Goal: Information Seeking & Learning: Learn about a topic

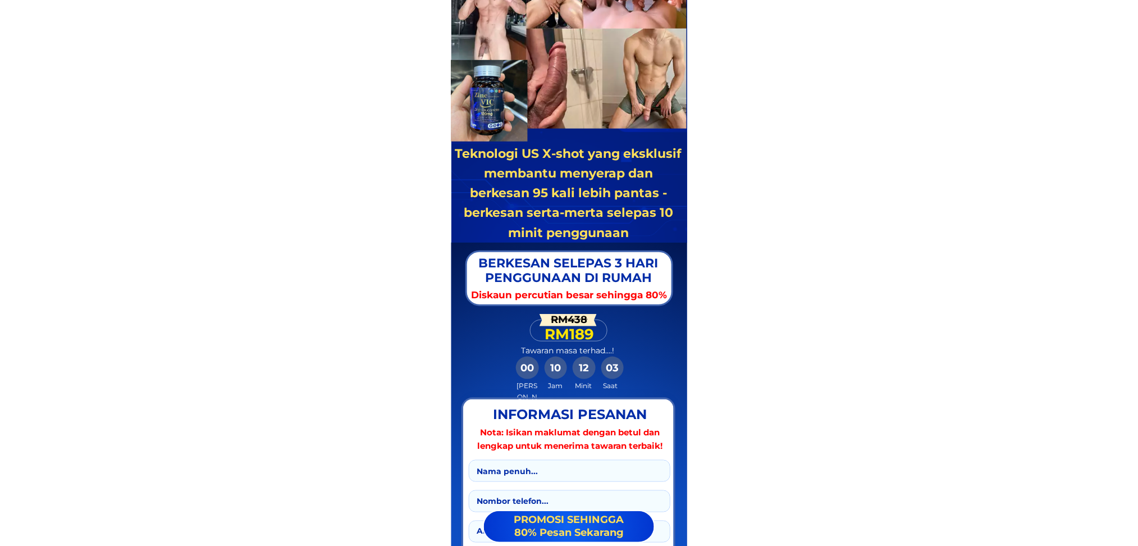
scroll to position [11138, 0]
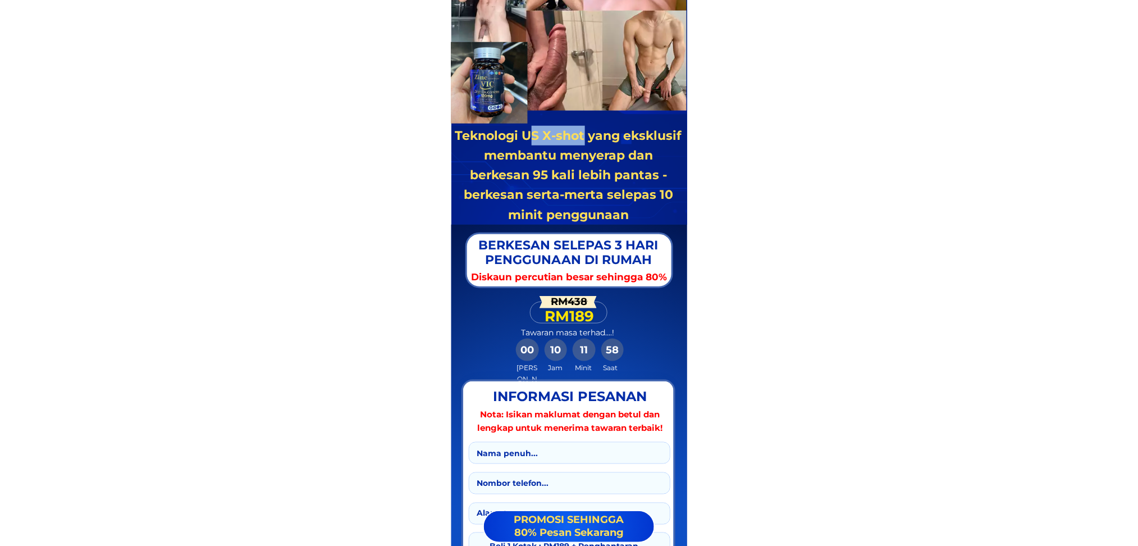
drag, startPoint x: 583, startPoint y: 139, endPoint x: 531, endPoint y: 136, distance: 52.3
click at [531, 136] on h3 "Teknologi US X-shot yang eksklusif membantu menyerap dan berkesan 95 kali lebih…" at bounding box center [568, 175] width 227 height 99
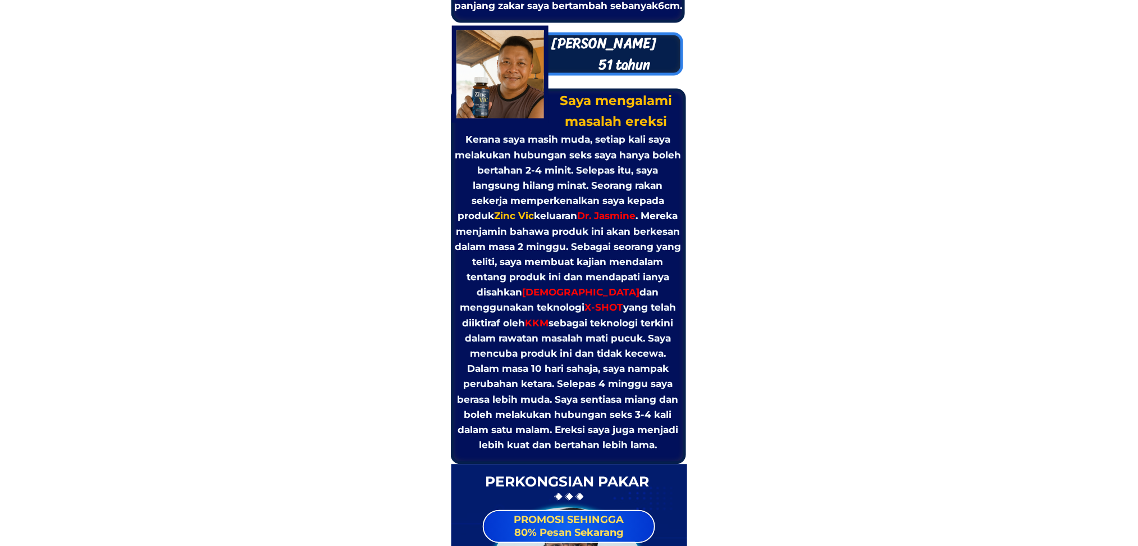
scroll to position [10047, 0]
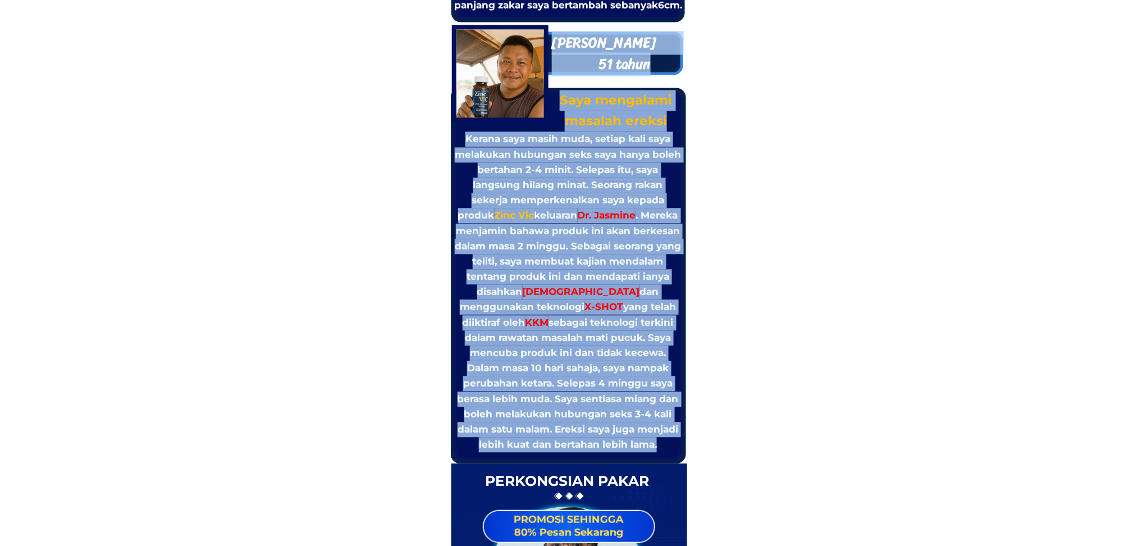
drag, startPoint x: 450, startPoint y: 24, endPoint x: 490, endPoint y: 88, distance: 75.6
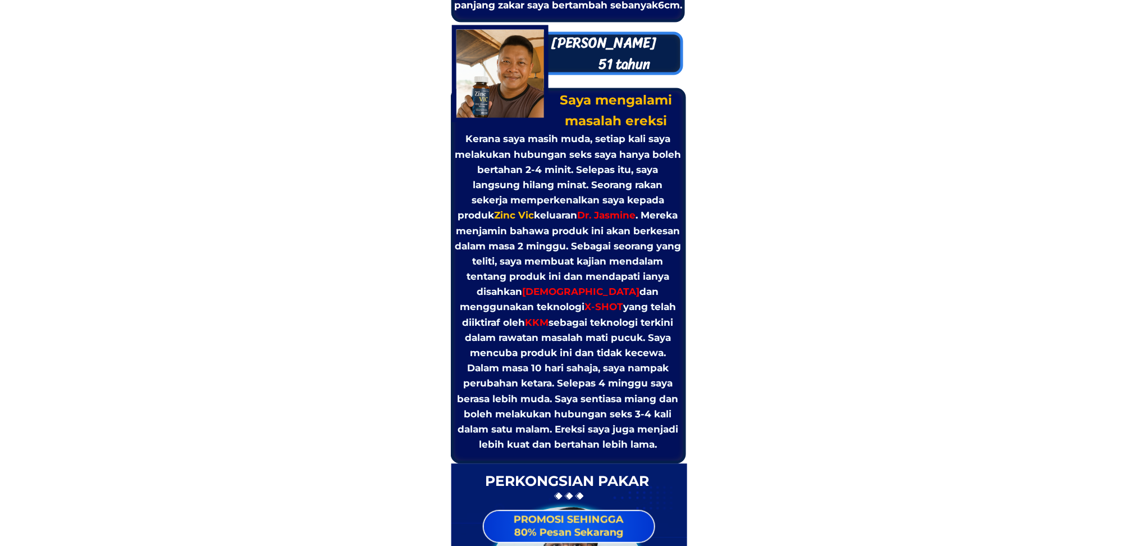
drag, startPoint x: 773, startPoint y: 107, endPoint x: 666, endPoint y: 81, distance: 109.2
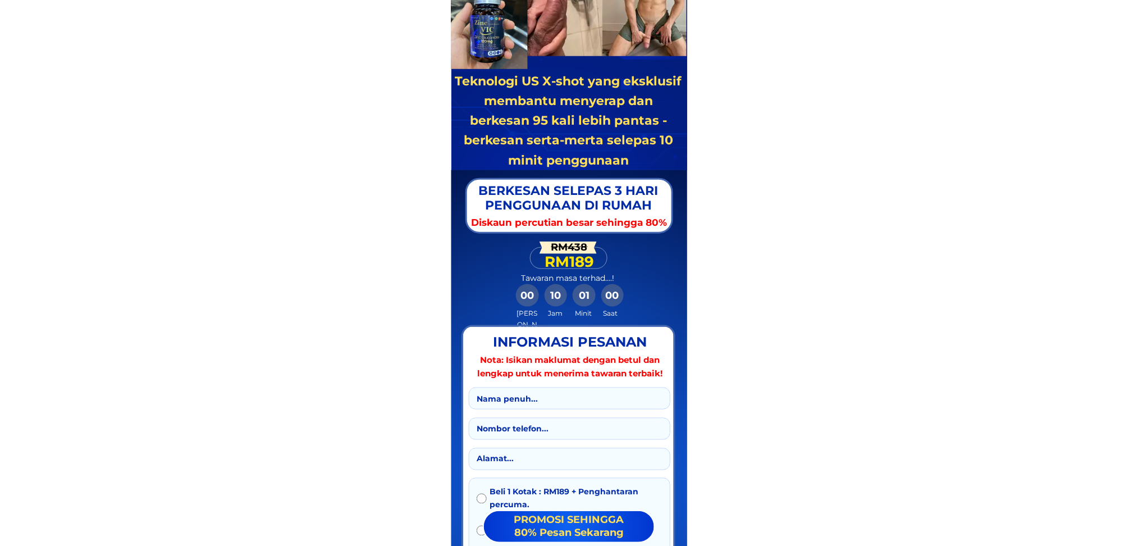
scroll to position [11196, 0]
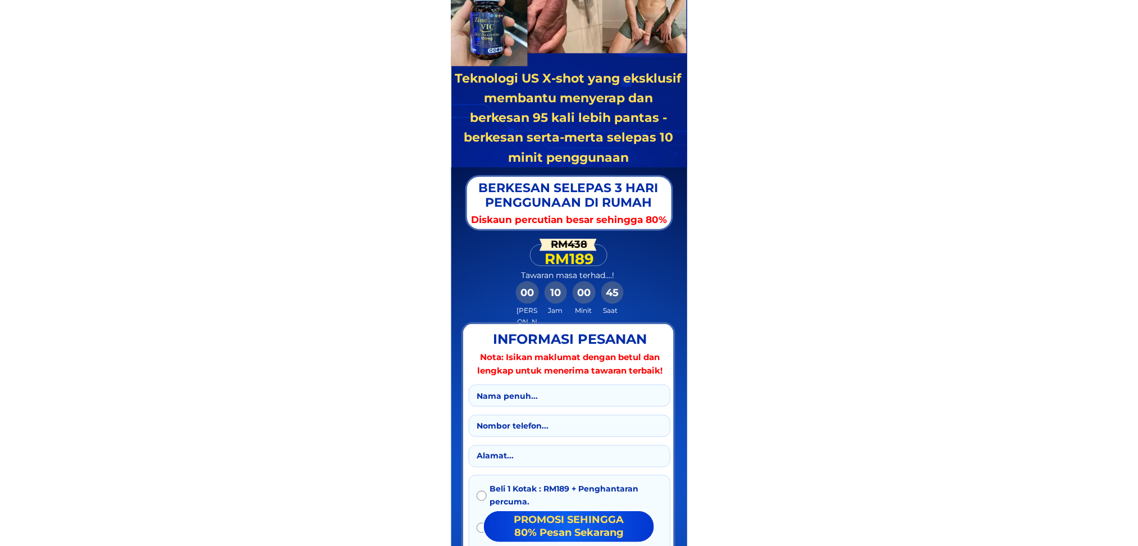
drag, startPoint x: 633, startPoint y: 154, endPoint x: 454, endPoint y: 75, distance: 195.5
drag, startPoint x: 642, startPoint y: 155, endPoint x: 503, endPoint y: 80, distance: 158.3
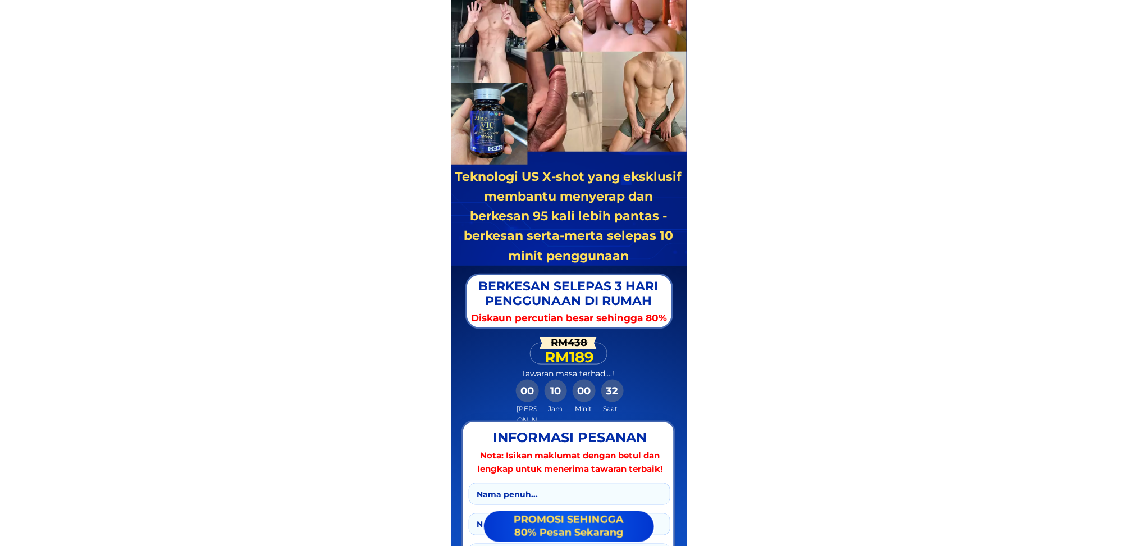
scroll to position [11096, 0]
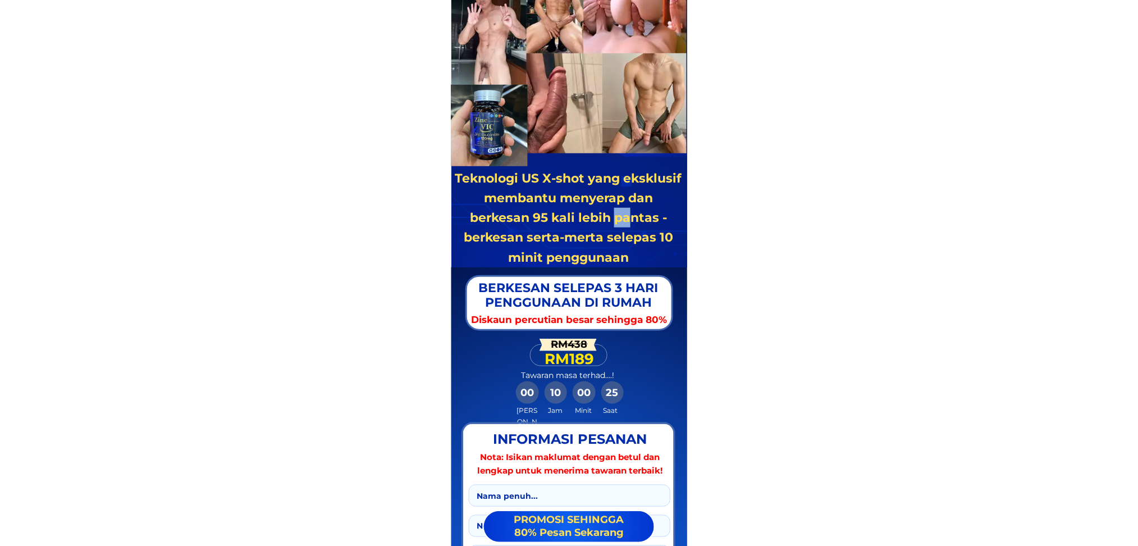
drag, startPoint x: 617, startPoint y: 212, endPoint x: 628, endPoint y: 223, distance: 16.3
click at [628, 223] on h3 "Teknologi US X-shot yang eksklusif membantu menyerap dan berkesan 95 kali lebih…" at bounding box center [568, 217] width 227 height 99
click at [634, 227] on h3 "Teknologi US X-shot yang eksklusif membantu menyerap dan berkesan 95 kali lebih…" at bounding box center [568, 217] width 227 height 99
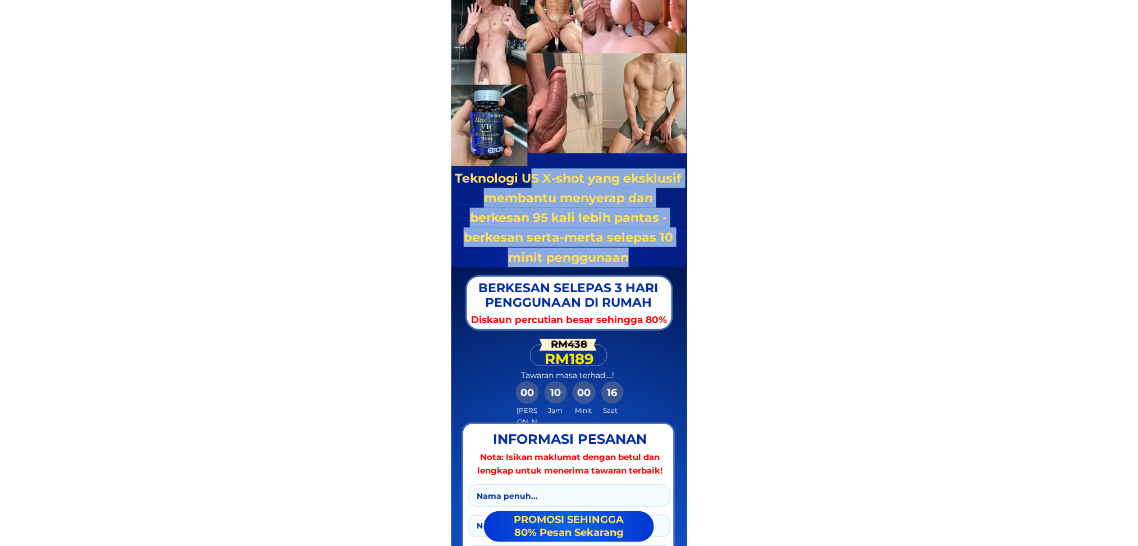
drag, startPoint x: 627, startPoint y: 259, endPoint x: 531, endPoint y: 174, distance: 128.5
click at [531, 174] on h3 "Teknologi US X-shot yang eksklusif membantu menyerap dan berkesan 95 kali lebih…" at bounding box center [568, 217] width 227 height 99
copy h3 "S X-shot yang eksklusif membantu menyerap dan berkesan 95 kali lebih pantas - b…"
click at [677, 236] on h3 "Teknologi US X-shot yang eksklusif membantu menyerap dan berkesan 95 kali lebih…" at bounding box center [568, 217] width 227 height 99
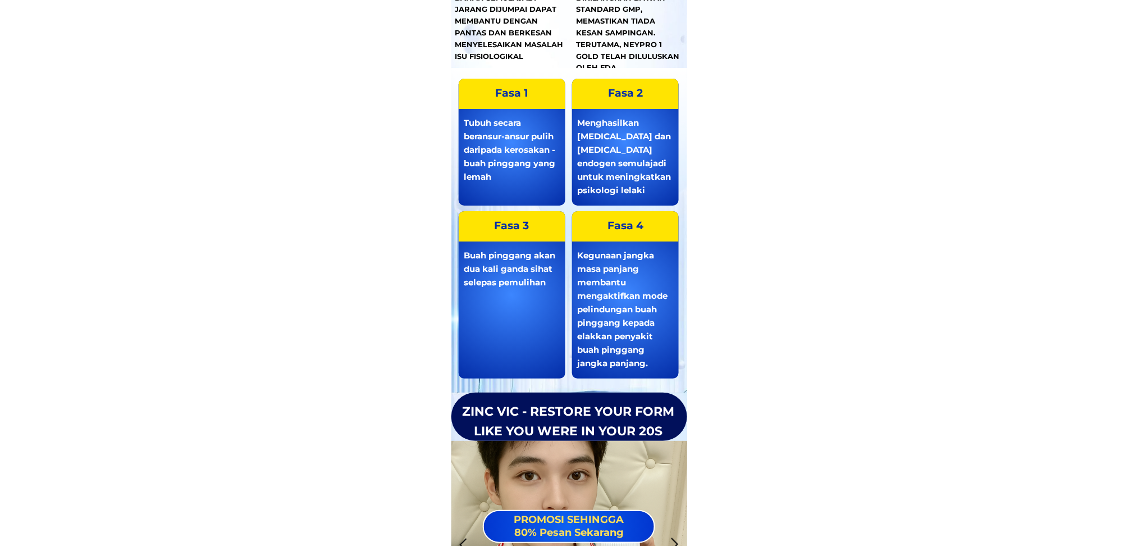
scroll to position [12344, 0]
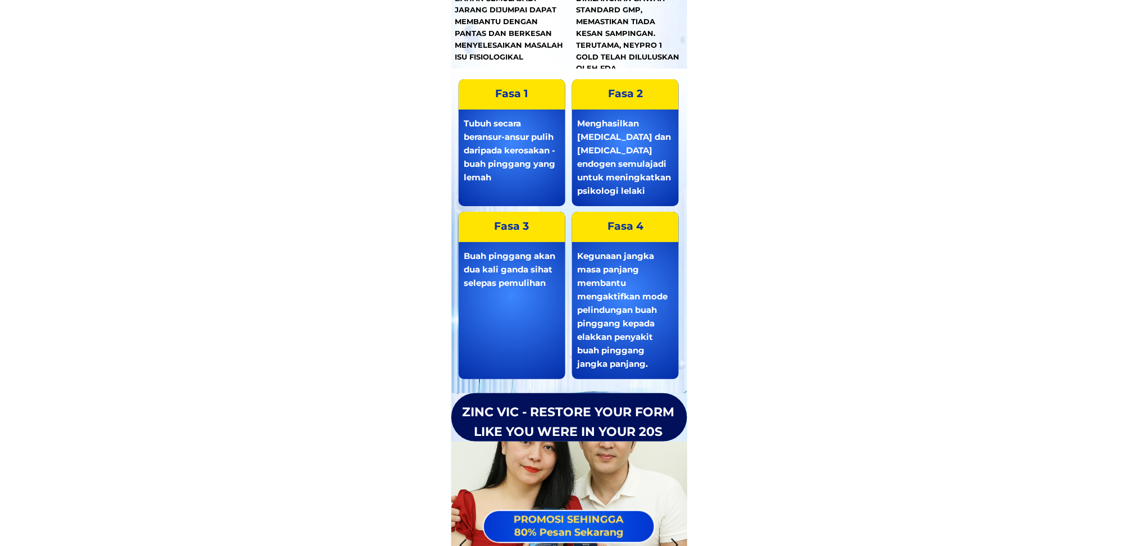
click at [643, 418] on h3 "ZINC VIC - RESTORE YOUR FORM LIKE YOU WERE IN YOUR 20S" at bounding box center [568, 421] width 227 height 39
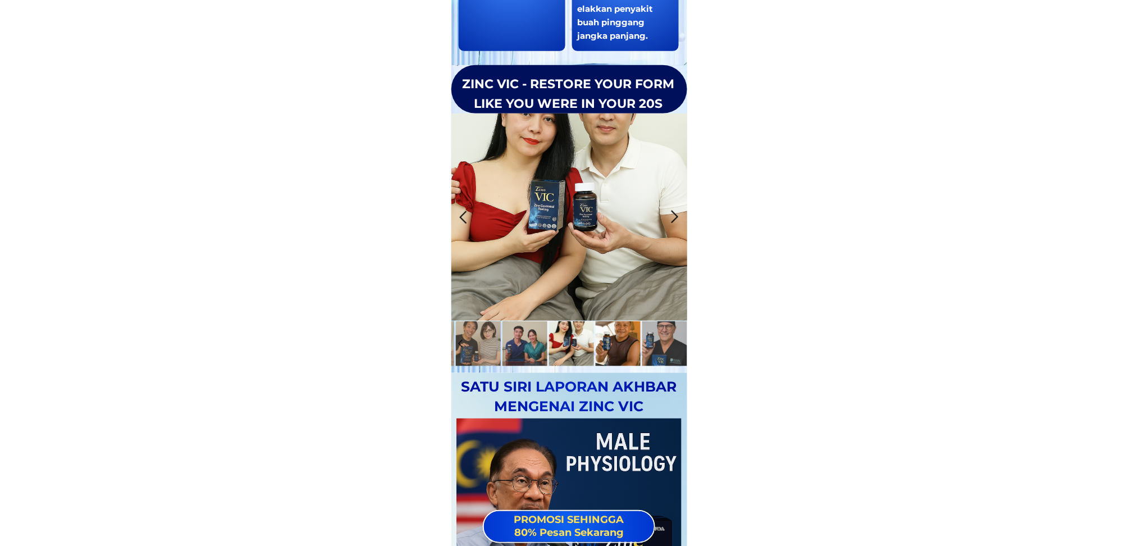
scroll to position [12692, 0]
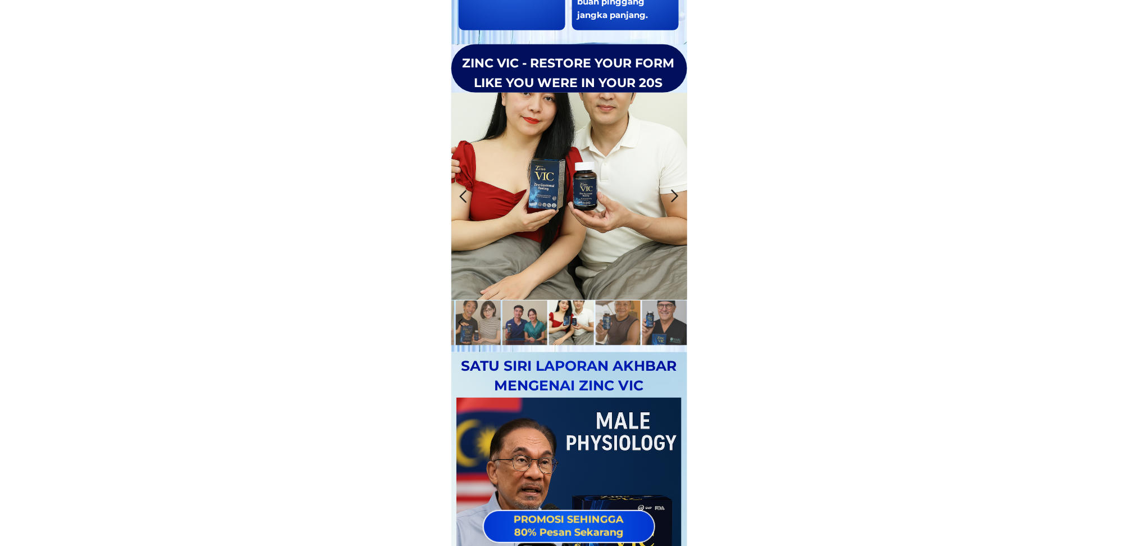
click at [675, 196] on div at bounding box center [675, 196] width 19 height 19
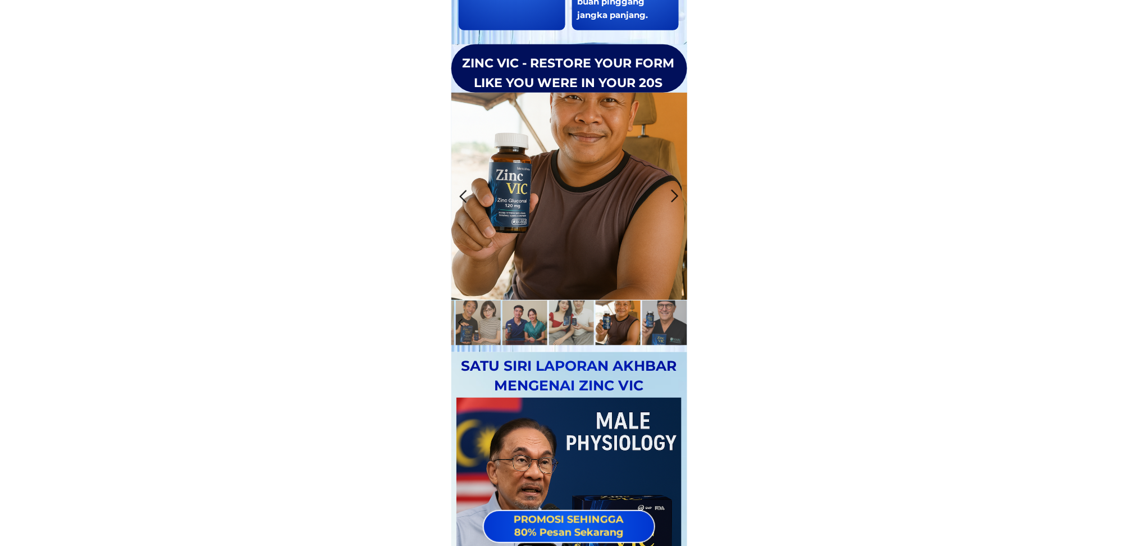
click at [675, 195] on div at bounding box center [675, 196] width 19 height 19
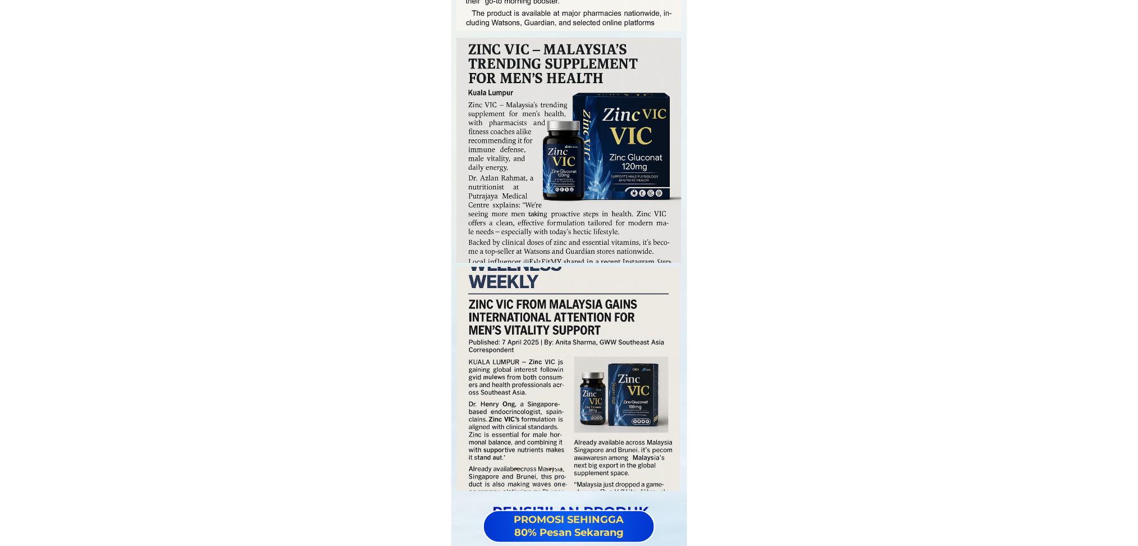
scroll to position [13841, 0]
drag, startPoint x: 517, startPoint y: 47, endPoint x: 468, endPoint y: 46, distance: 49.4
click at [468, 46] on div at bounding box center [568, 148] width 225 height 225
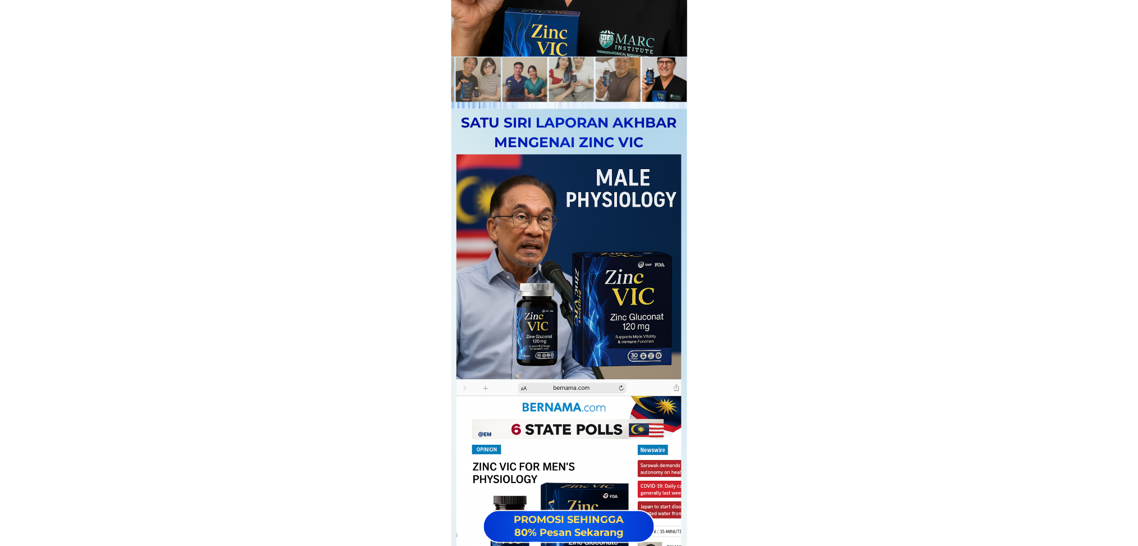
scroll to position [12942, 0]
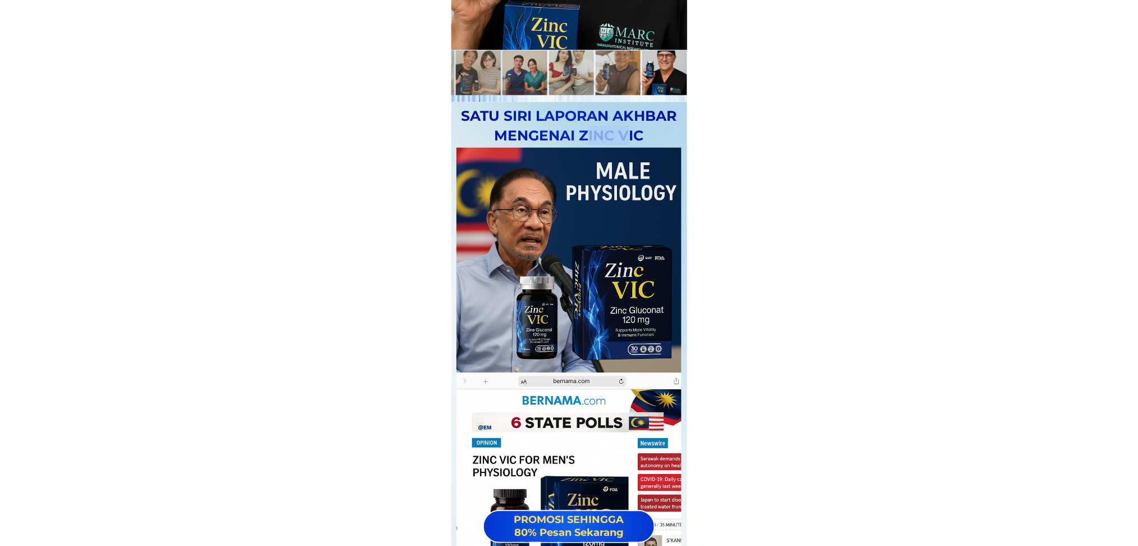
drag, startPoint x: 627, startPoint y: 127, endPoint x: 585, endPoint y: 133, distance: 42.6
click at [585, 133] on h3 "Satu siri laporan akhbar mengenai Zinc Vic" at bounding box center [569, 125] width 219 height 39
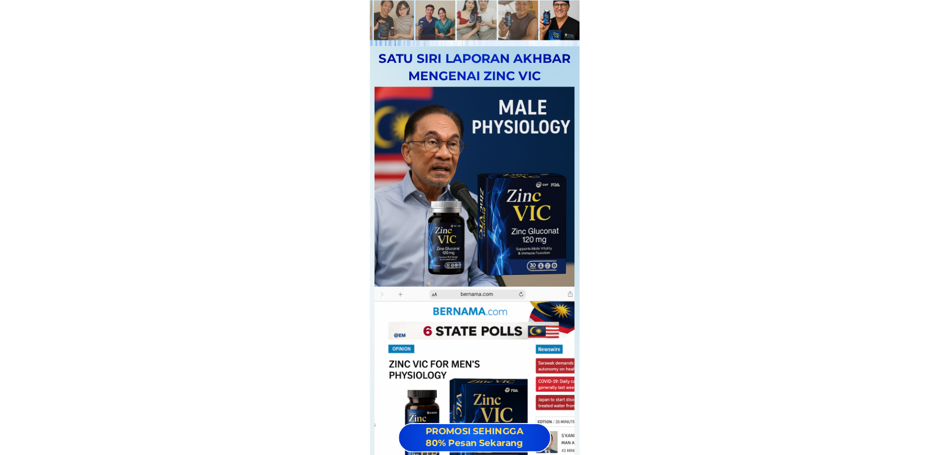
scroll to position [12992, 0]
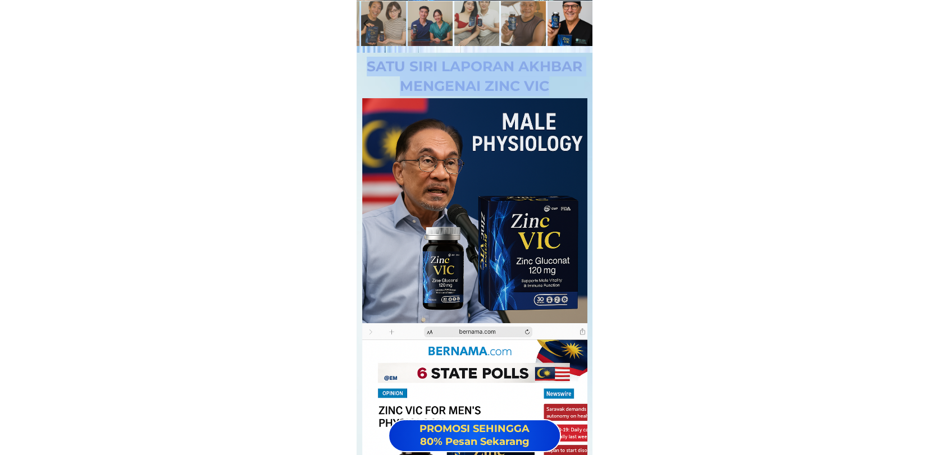
drag, startPoint x: 546, startPoint y: 83, endPoint x: 362, endPoint y: 65, distance: 184.4
copy div "PENSIJILAN PRODUK BERKUALITI Produk ini telah diperakui keselamatan dan kesihat…"
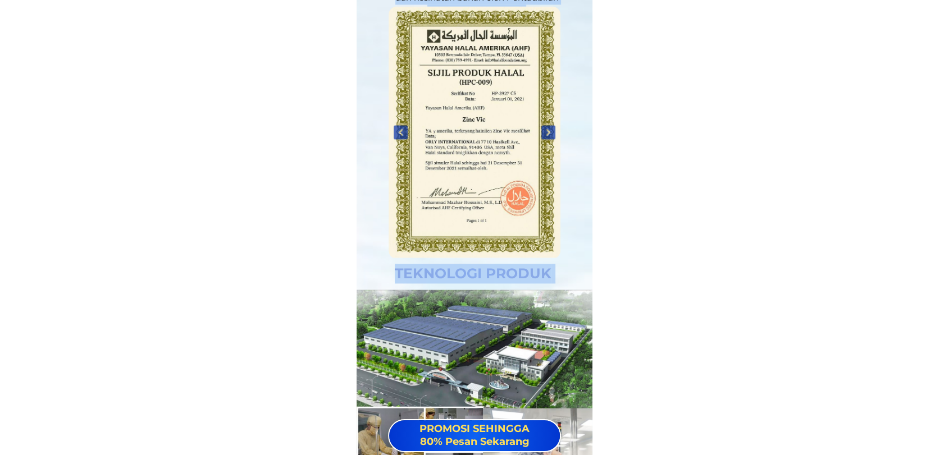
scroll to position [14427, 0]
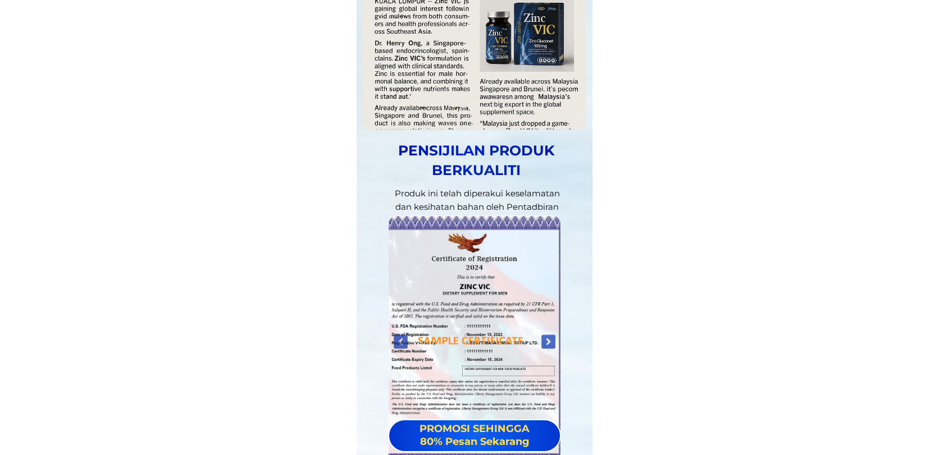
scroll to position [14261, 0]
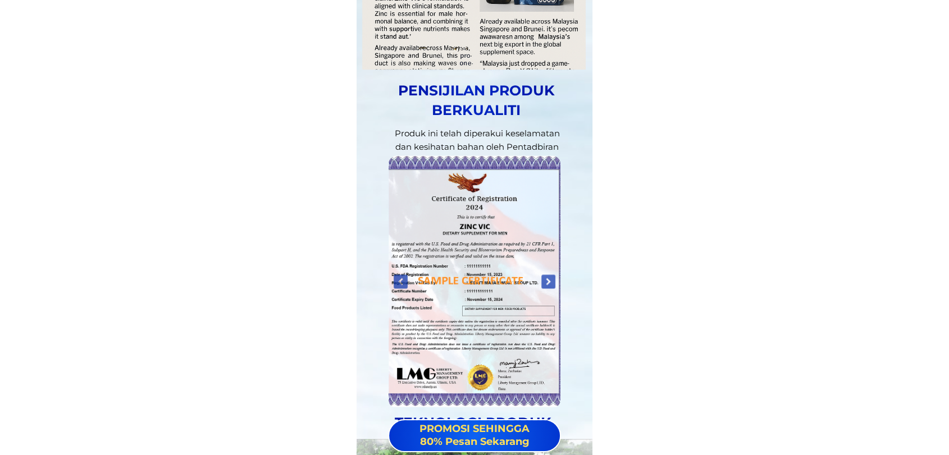
click at [548, 275] on div at bounding box center [548, 281] width 19 height 19
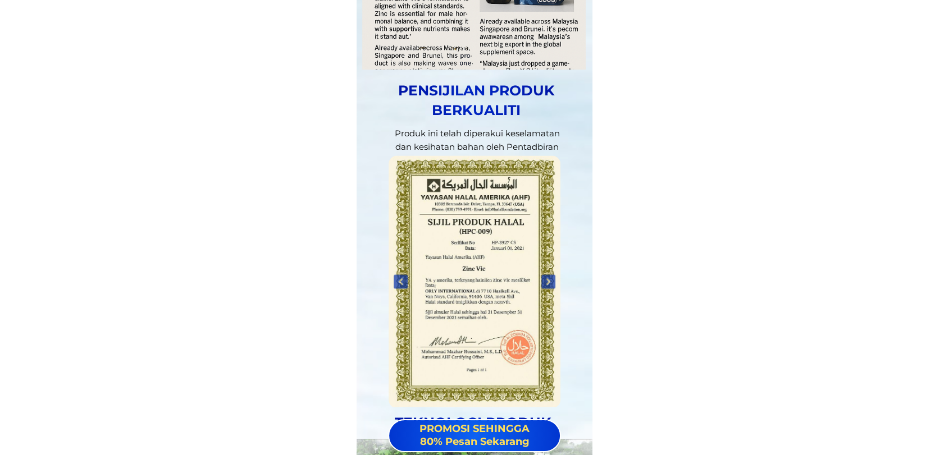
click at [548, 275] on div at bounding box center [548, 281] width 19 height 19
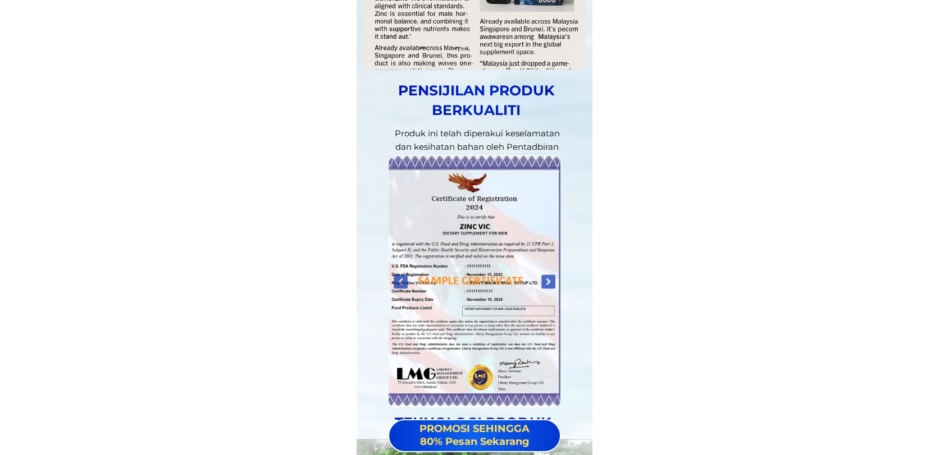
click at [548, 275] on div at bounding box center [548, 281] width 19 height 19
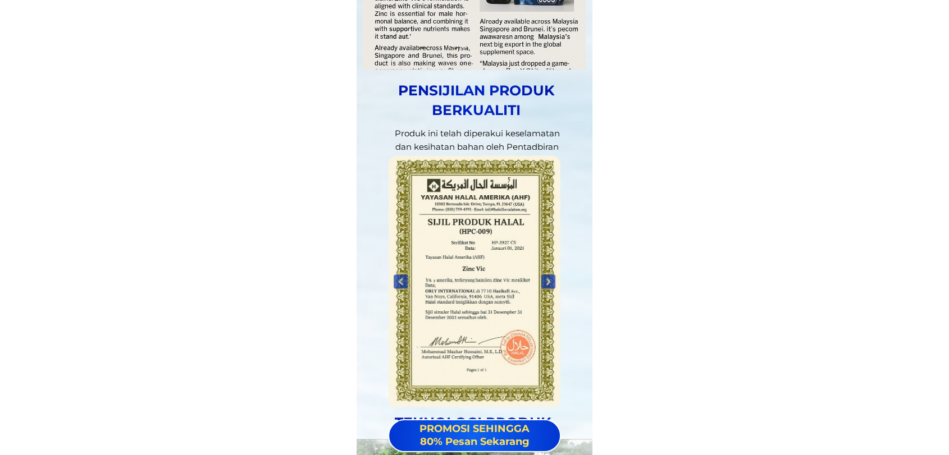
click at [548, 275] on div at bounding box center [548, 281] width 19 height 19
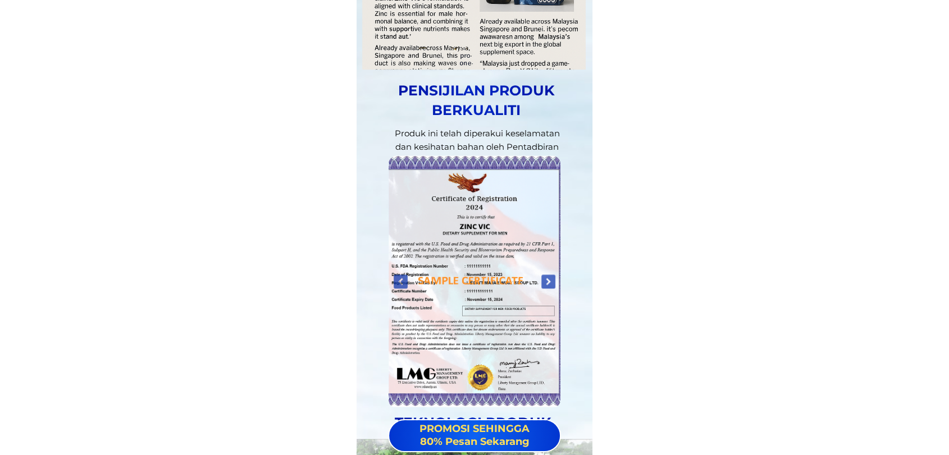
click at [548, 275] on div at bounding box center [548, 281] width 19 height 19
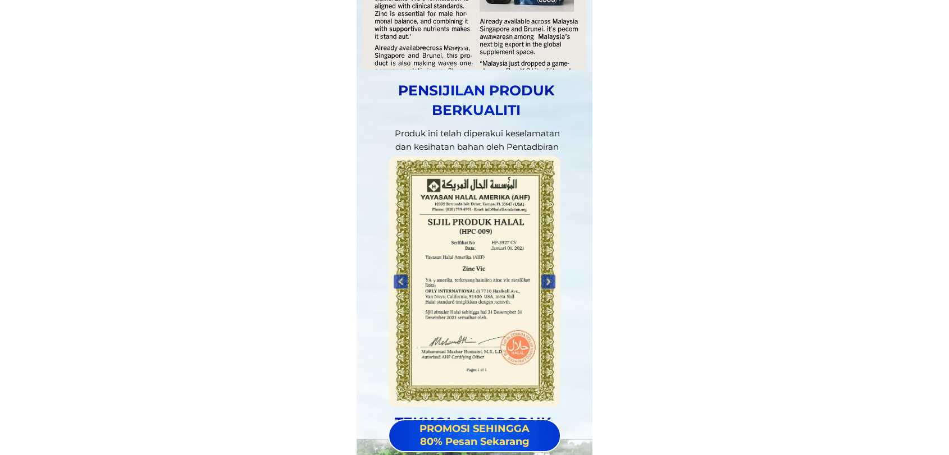
click at [548, 275] on div at bounding box center [548, 281] width 19 height 19
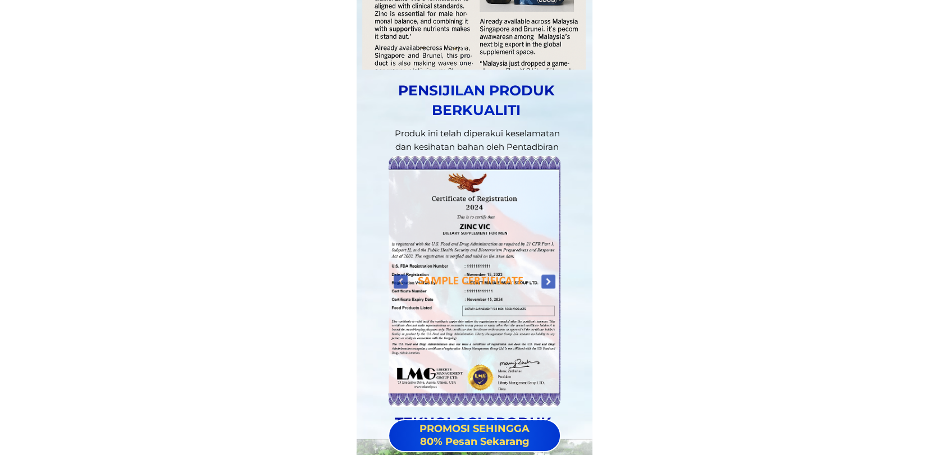
click at [549, 285] on div at bounding box center [548, 281] width 19 height 19
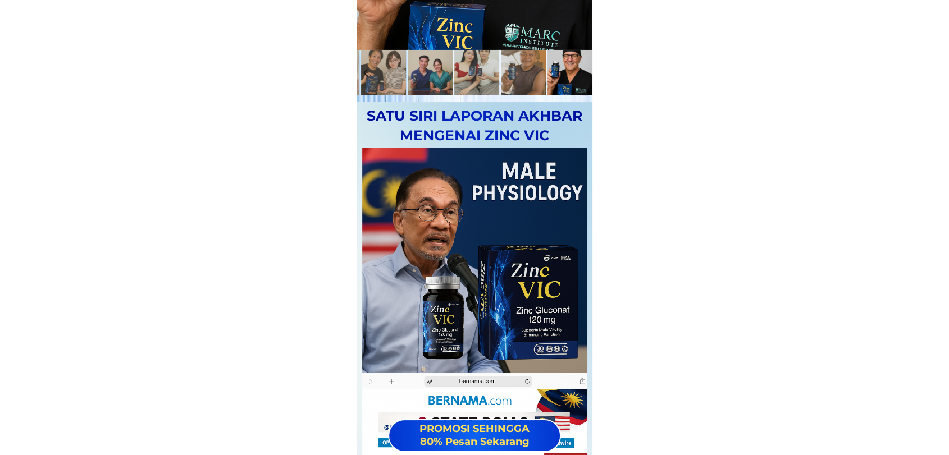
scroll to position [12909, 0]
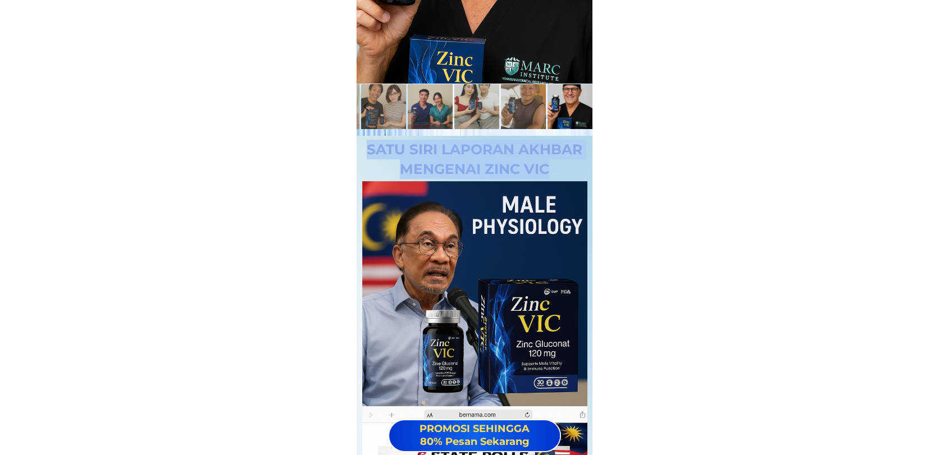
drag, startPoint x: 547, startPoint y: 165, endPoint x: 368, endPoint y: 152, distance: 180.1
click at [368, 152] on h3 "Satu siri laporan akhbar mengenai Zinc Vic" at bounding box center [474, 159] width 219 height 39
copy h3 "Satu siri laporan akhbar mengenai Zinc Vic"
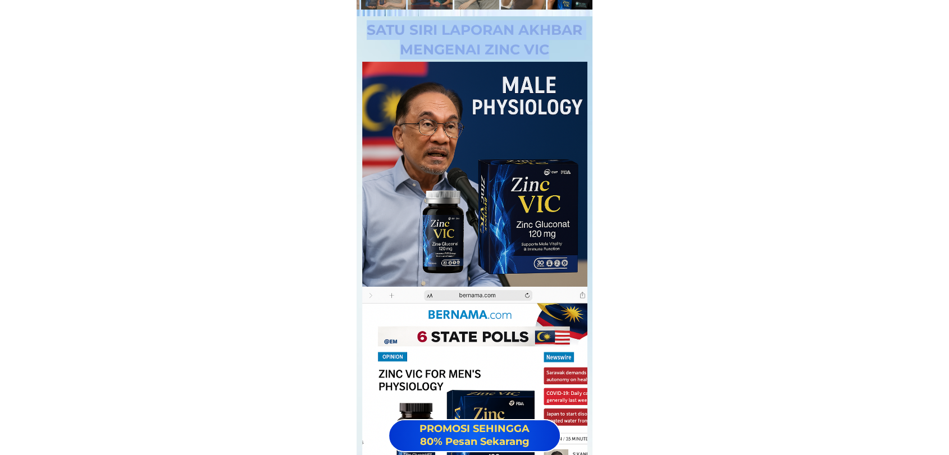
scroll to position [12992, 0]
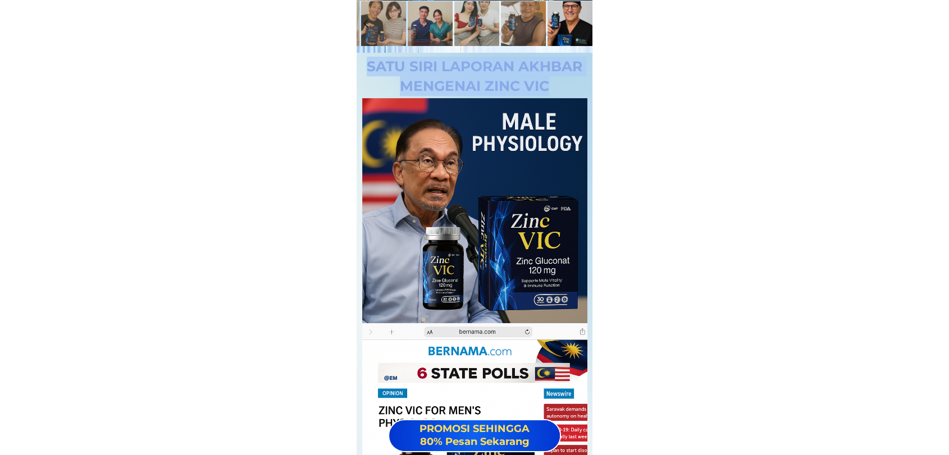
copy h3 "Satu siri laporan akhbar mengenai Zinc Vic"
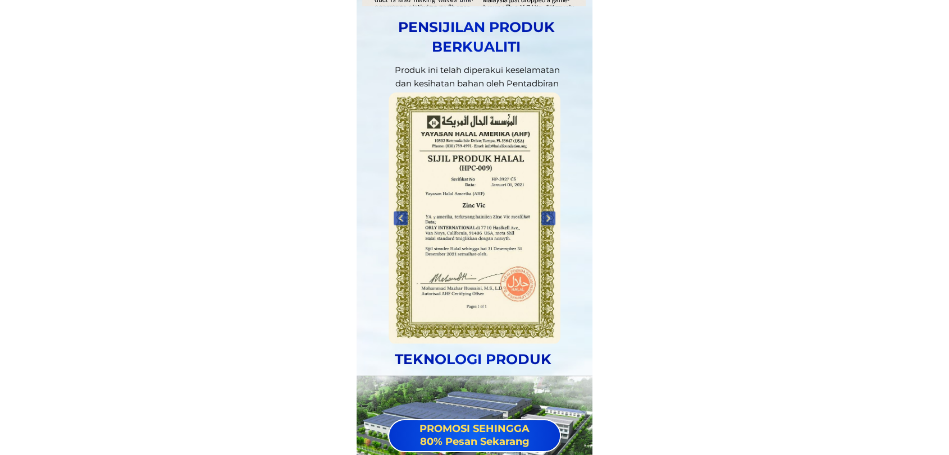
scroll to position [14323, 0]
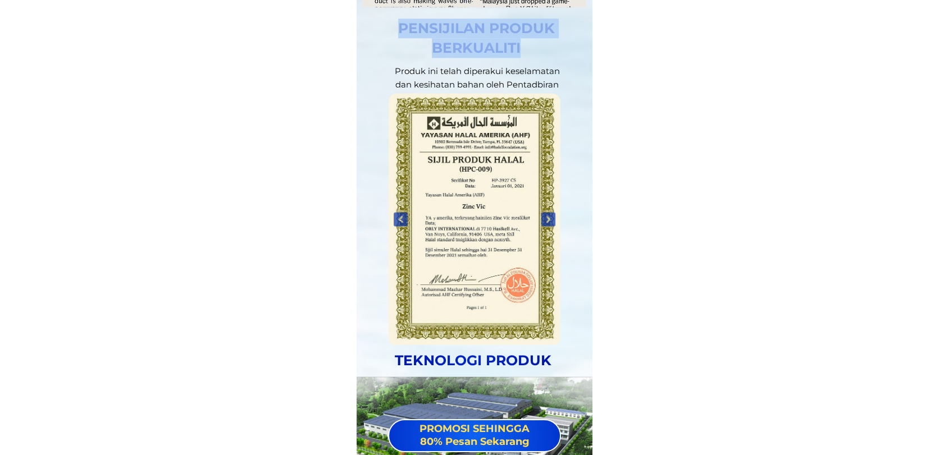
drag, startPoint x: 524, startPoint y: 43, endPoint x: 400, endPoint y: 26, distance: 125.3
click at [400, 26] on h3 "PENSIJILAN PRODUK BERKUALITI" at bounding box center [476, 38] width 219 height 39
copy h3 "PENSIJILAN PRODUK BERKUALITI"
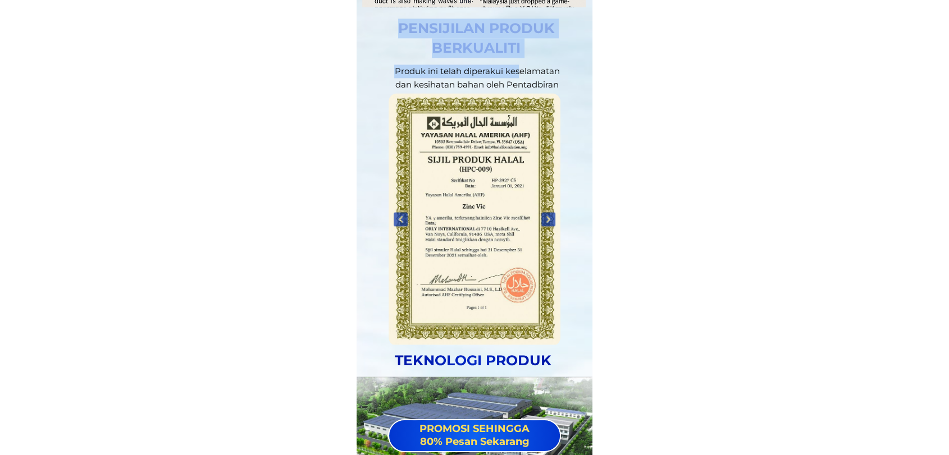
drag, startPoint x: 567, startPoint y: 83, endPoint x: 517, endPoint y: 66, distance: 52.9
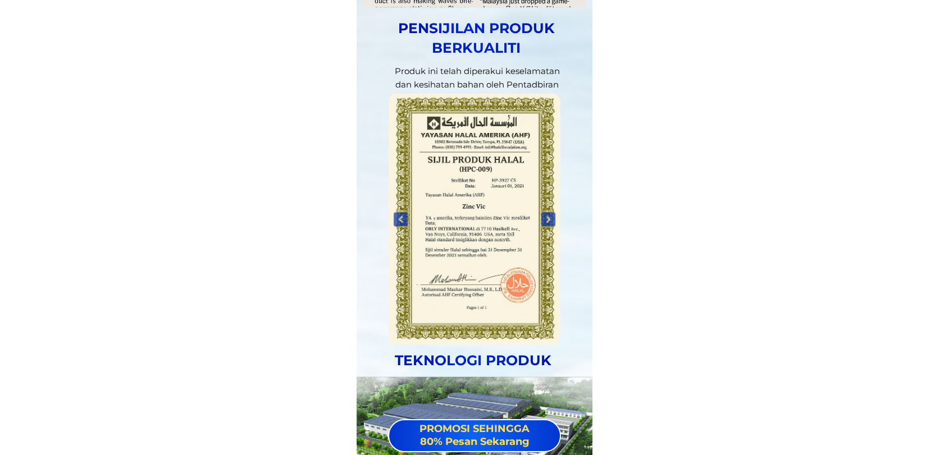
click at [524, 66] on div "Produk ini telah diperakui keselamatan dan kesihatan bahan oleh Pentadbiran Kes…" at bounding box center [477, 85] width 180 height 40
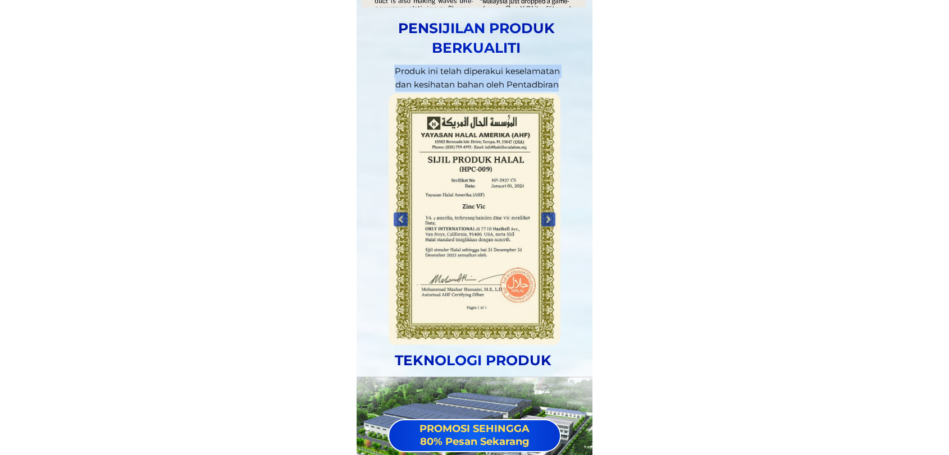
drag, startPoint x: 561, startPoint y: 84, endPoint x: 396, endPoint y: 72, distance: 165.5
click at [396, 72] on div "Produk ini telah diperakui keselamatan dan kesihatan bahan oleh Pentadbiran Kes…" at bounding box center [477, 85] width 180 height 40
copy div "Produk ini telah diperakui keselamatan dan kesihatan bahan oleh Pentadbiran"
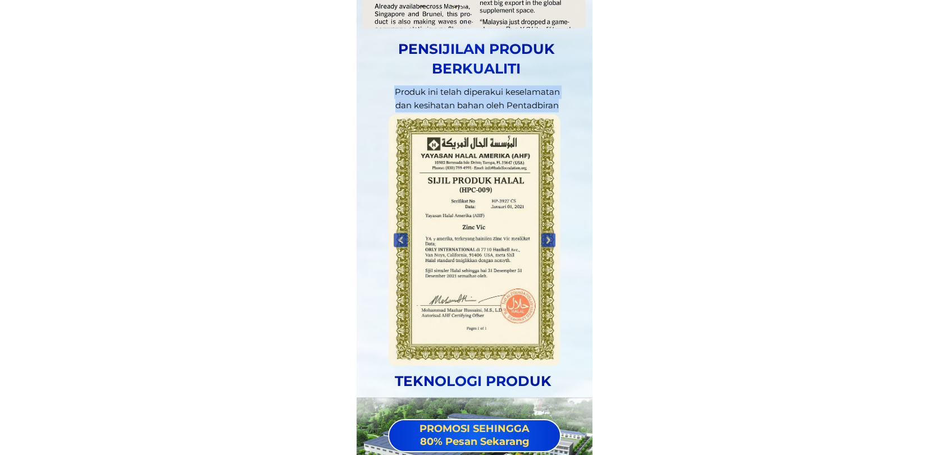
scroll to position [14302, 0]
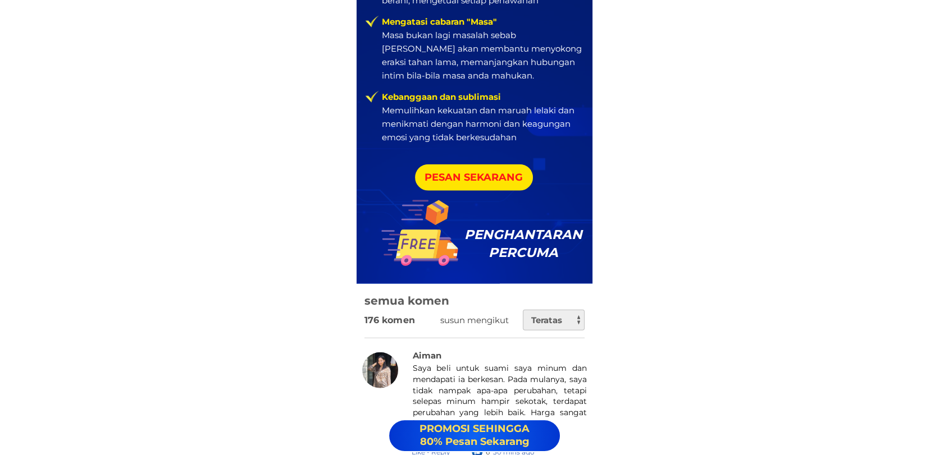
scroll to position [15571, 0]
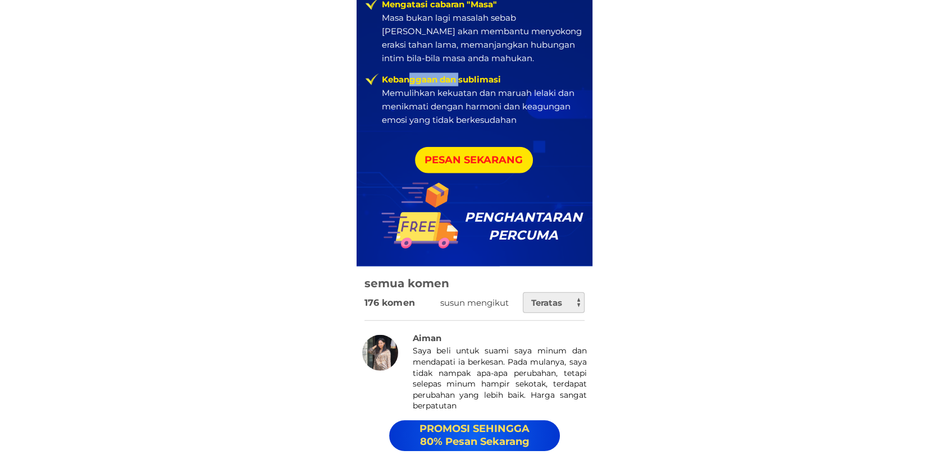
drag, startPoint x: 458, startPoint y: 83, endPoint x: 458, endPoint y: 109, distance: 26.4
click at [411, 80] on span "Kebanggaan dan sublimasi" at bounding box center [441, 79] width 119 height 11
drag, startPoint x: 464, startPoint y: 115, endPoint x: 523, endPoint y: 125, distance: 60.5
click at [523, 125] on li "Kebanggaan dan sublimasi Memulihkan kekuatan dan maruah lelaki dan menikmati de…" at bounding box center [473, 100] width 218 height 54
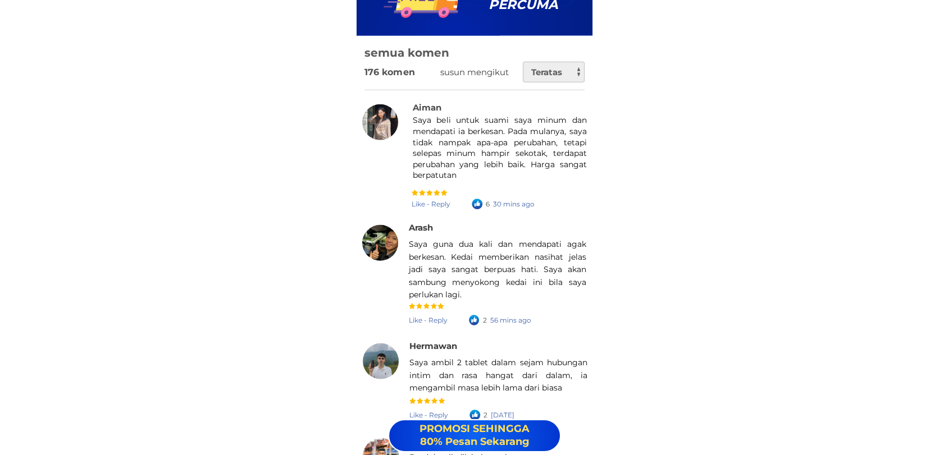
scroll to position [15821, 0]
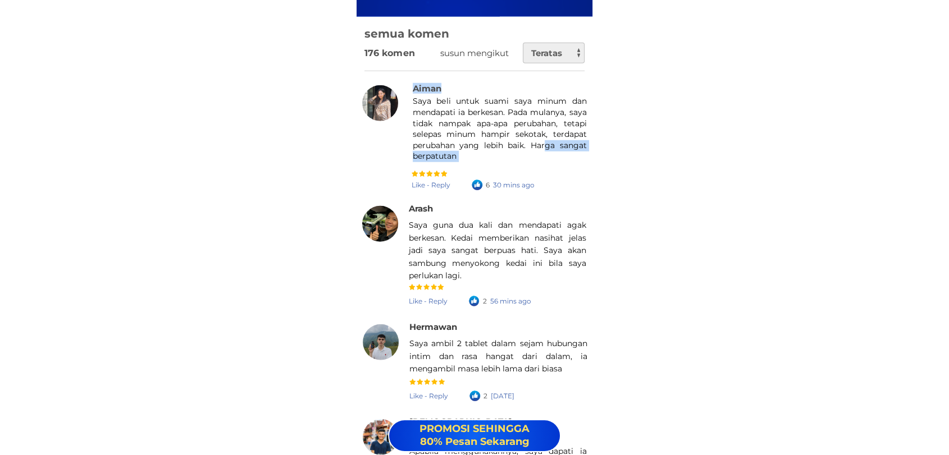
drag, startPoint x: 448, startPoint y: 92, endPoint x: 516, endPoint y: 127, distance: 77.4
click at [546, 142] on div "Seseorang sedang menaip ulasan... 176 komen susun mengikut semua komen Teratas …" at bounding box center [475, 299] width 236 height 565
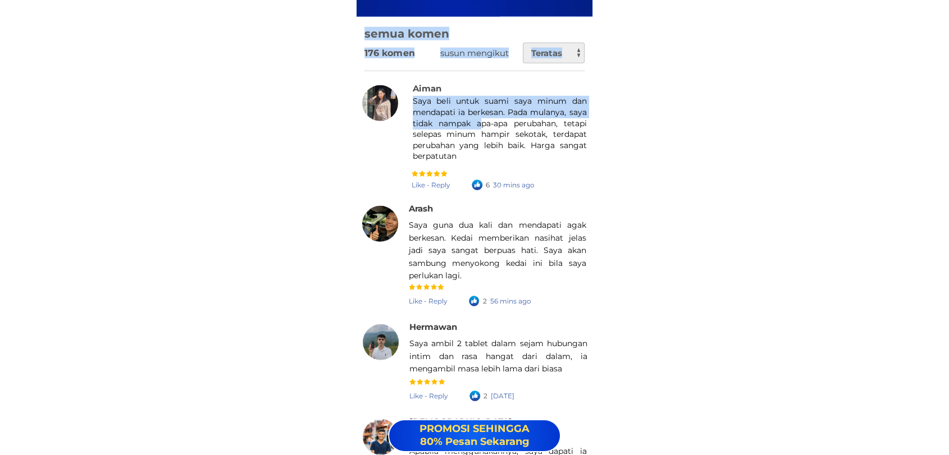
drag, startPoint x: 482, startPoint y: 121, endPoint x: 412, endPoint y: 105, distance: 71.9
click at [412, 105] on div "Seseorang sedang menaip ulasan... 176 komen susun mengikut semua komen Teratas …" at bounding box center [475, 299] width 236 height 565
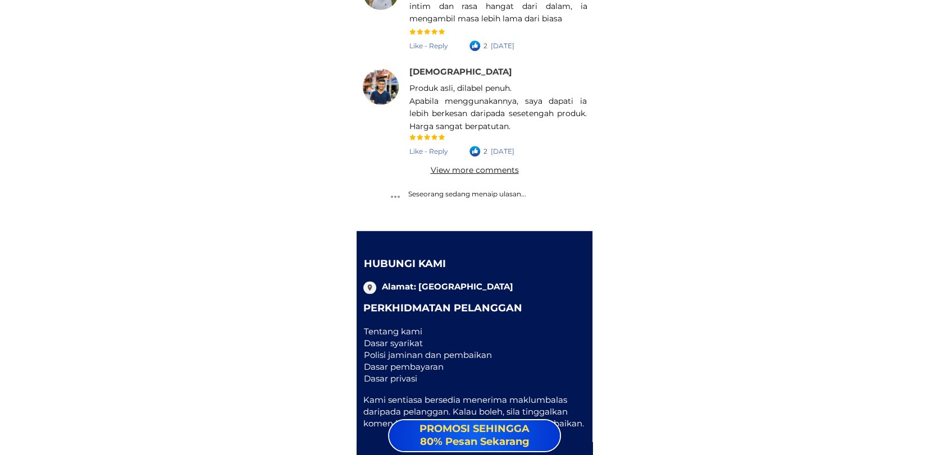
scroll to position [16172, 0]
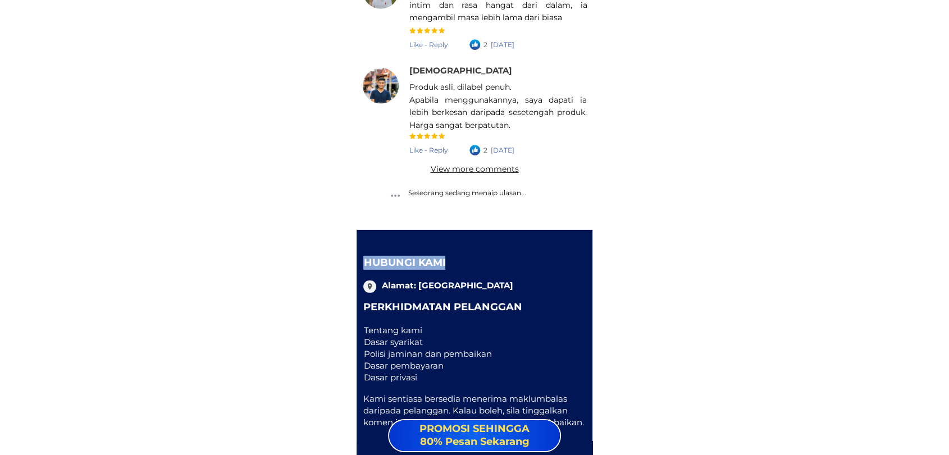
drag, startPoint x: 477, startPoint y: 263, endPoint x: 512, endPoint y: 298, distance: 49.2
click at [516, 296] on div "Hubungi kami Alamat: Malaysia Perkhidmatan Pelanggan Tentang kami Dasar syarika…" at bounding box center [475, 342] width 236 height 225
drag, startPoint x: 508, startPoint y: 299, endPoint x: 512, endPoint y: 305, distance: 7.0
click at [512, 305] on div "Hubungi kami Alamat: Malaysia Perkhidmatan Pelanggan Tentang kami Dasar syarika…" at bounding box center [475, 342] width 236 height 225
click at [583, 318] on div "Hubungi kami Alamat: Malaysia Perkhidmatan Pelanggan Tentang kami Dasar syarika…" at bounding box center [475, 342] width 236 height 225
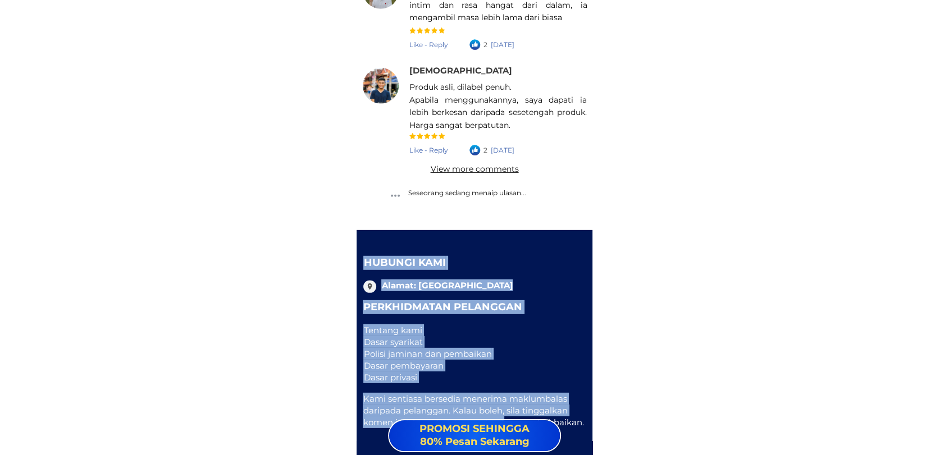
drag, startPoint x: 366, startPoint y: 261, endPoint x: 581, endPoint y: 417, distance: 265.4
click at [575, 424] on div "Hubungi kami Alamat: Malaysia Perkhidmatan Pelanggan Tentang kami Dasar syarika…" at bounding box center [475, 342] width 236 height 225
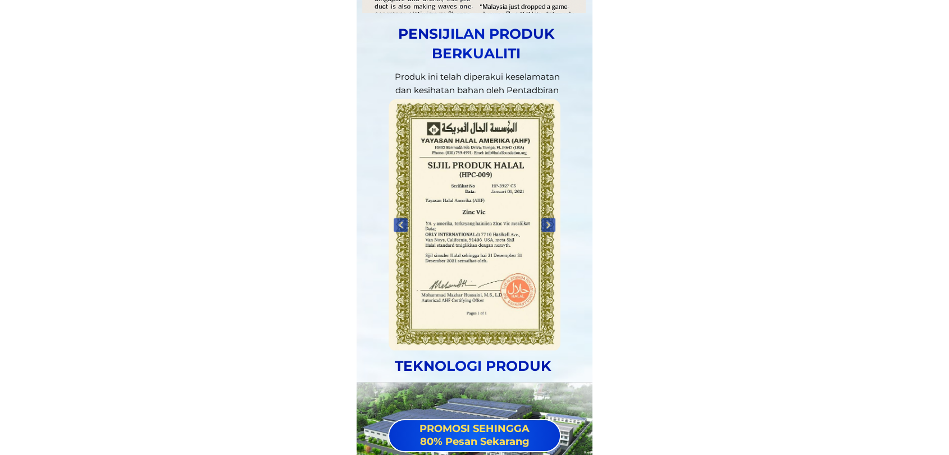
scroll to position [14337, 0]
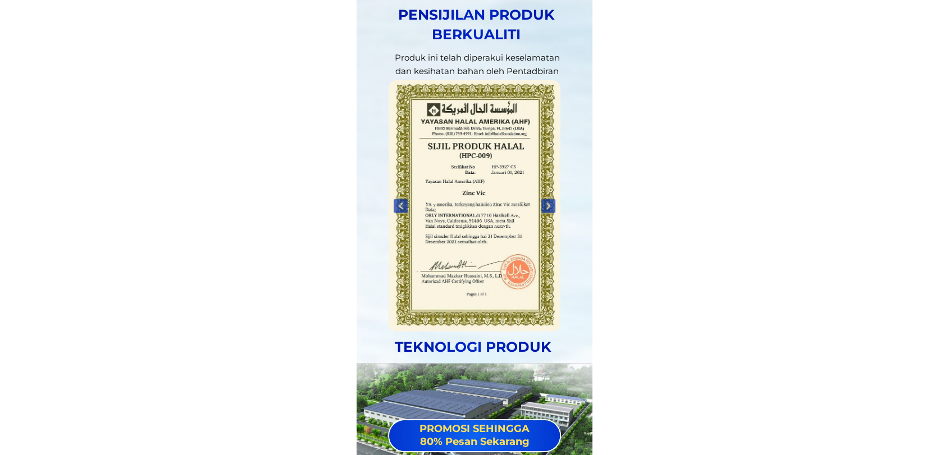
click at [549, 200] on div at bounding box center [548, 206] width 19 height 19
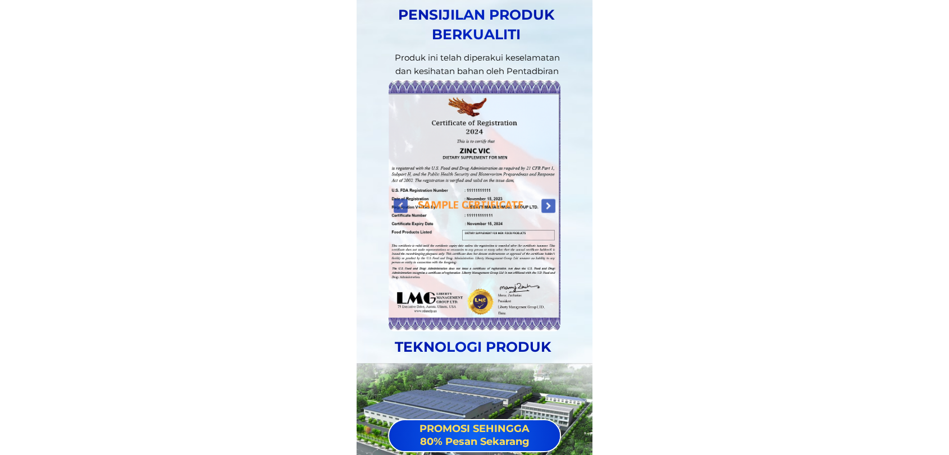
click at [549, 200] on div at bounding box center [548, 206] width 19 height 19
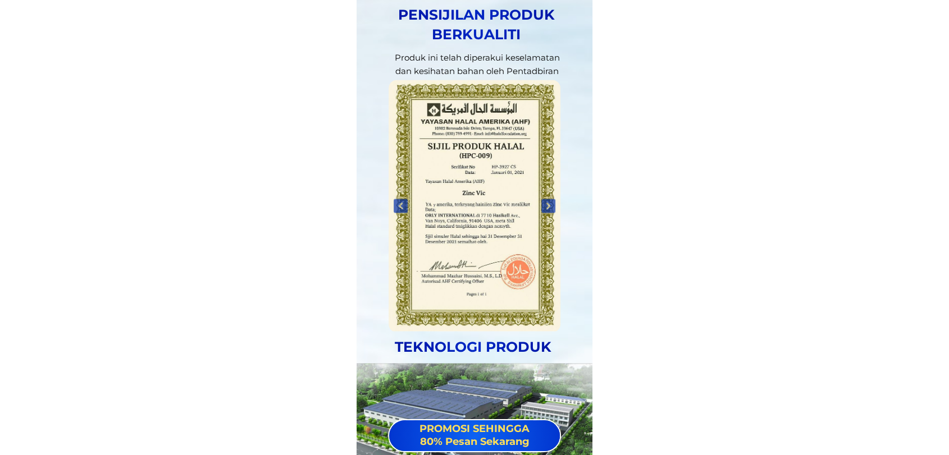
click at [549, 200] on div at bounding box center [548, 206] width 19 height 19
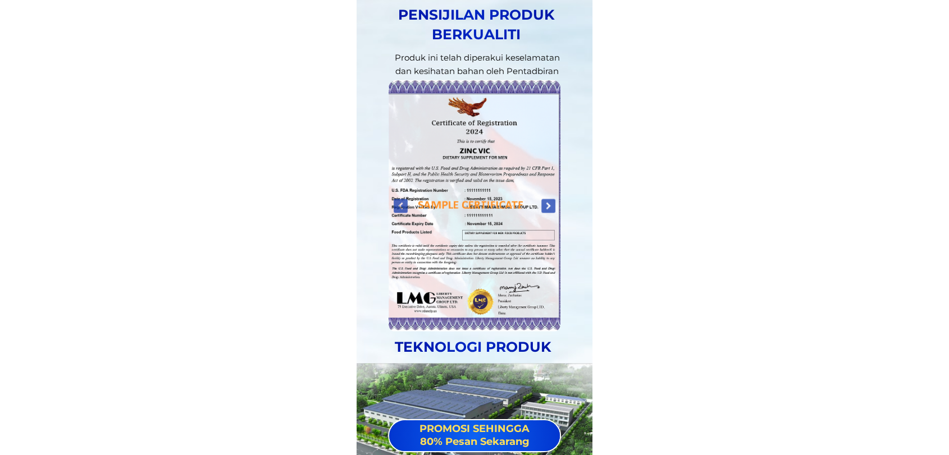
click at [549, 200] on div at bounding box center [548, 206] width 19 height 19
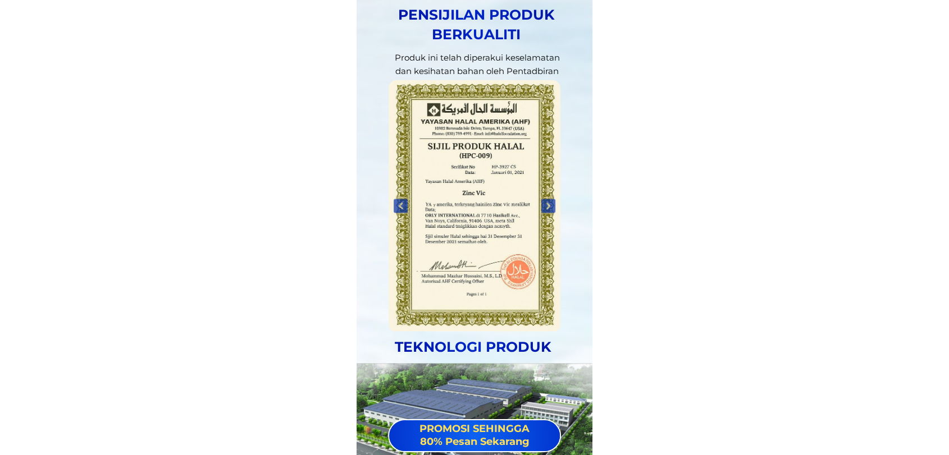
click at [553, 200] on div at bounding box center [548, 206] width 19 height 19
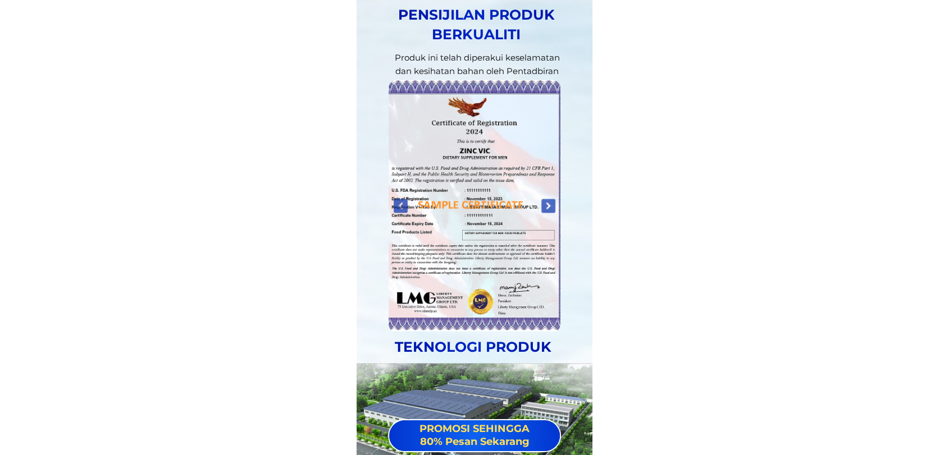
click at [553, 200] on div at bounding box center [548, 206] width 19 height 19
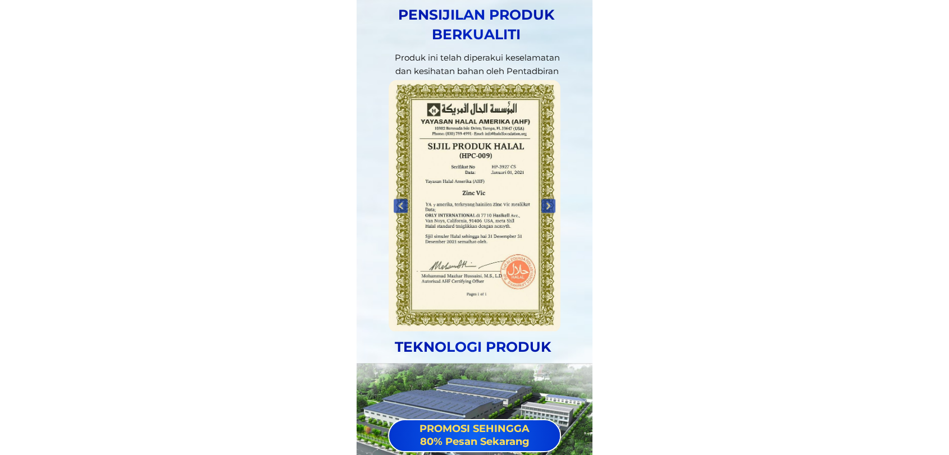
click at [553, 200] on div at bounding box center [548, 206] width 19 height 19
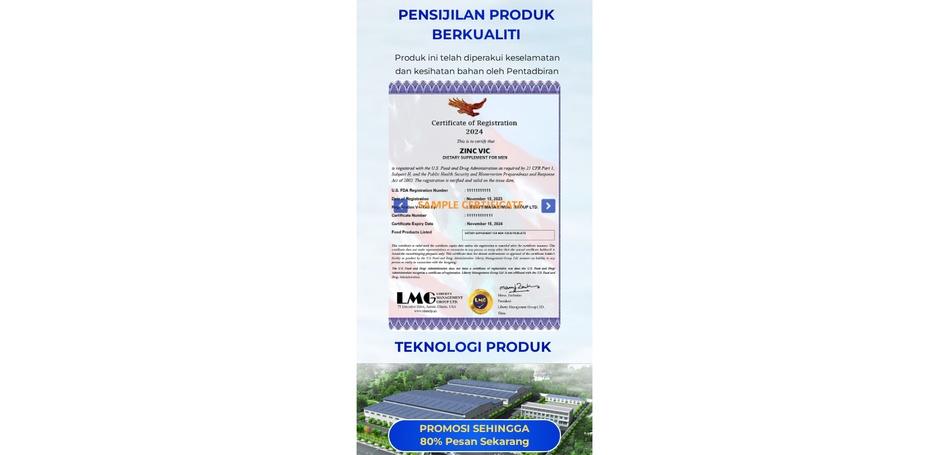
click at [553, 200] on div at bounding box center [548, 206] width 19 height 19
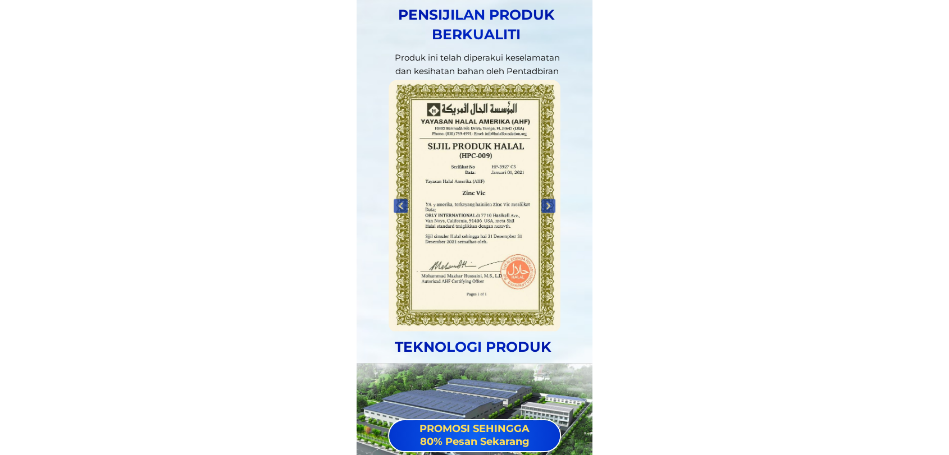
click at [553, 200] on div at bounding box center [548, 206] width 19 height 19
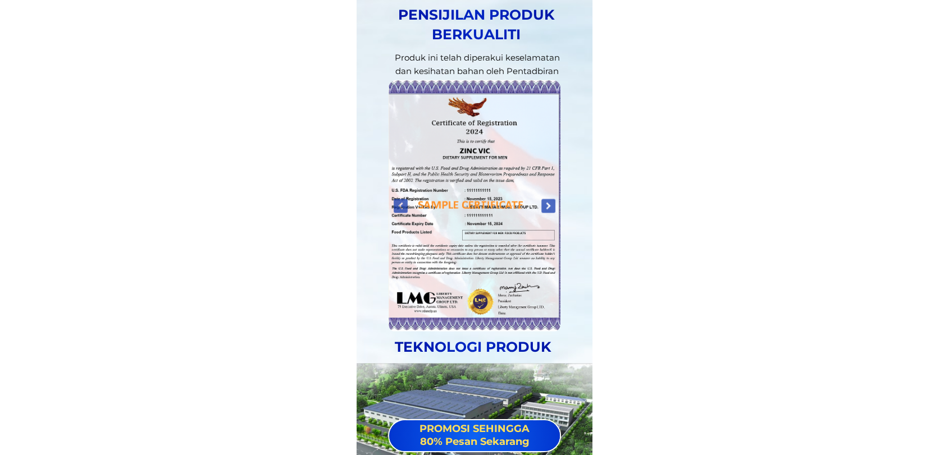
click at [553, 200] on div at bounding box center [548, 206] width 19 height 19
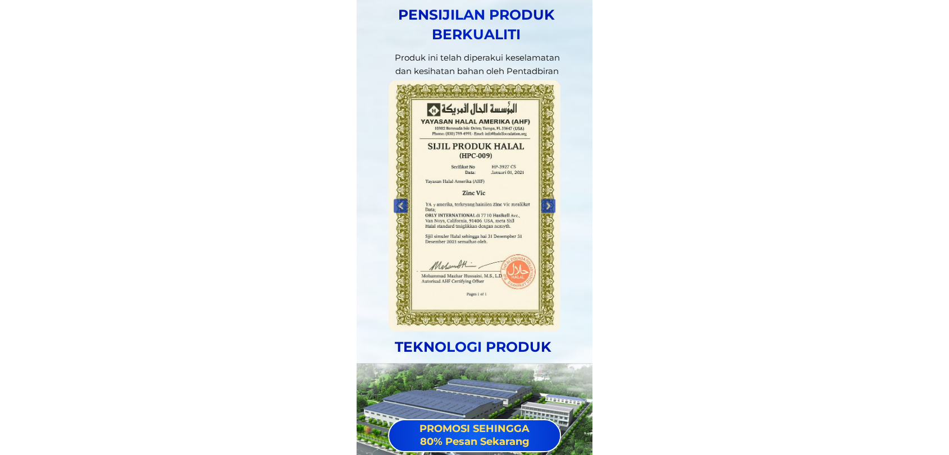
click at [553, 200] on div at bounding box center [548, 206] width 19 height 19
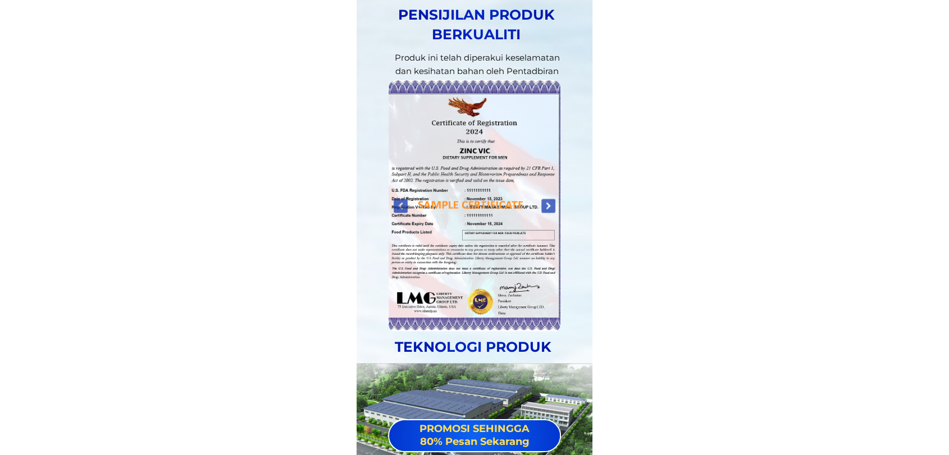
click at [553, 200] on div at bounding box center [548, 206] width 19 height 19
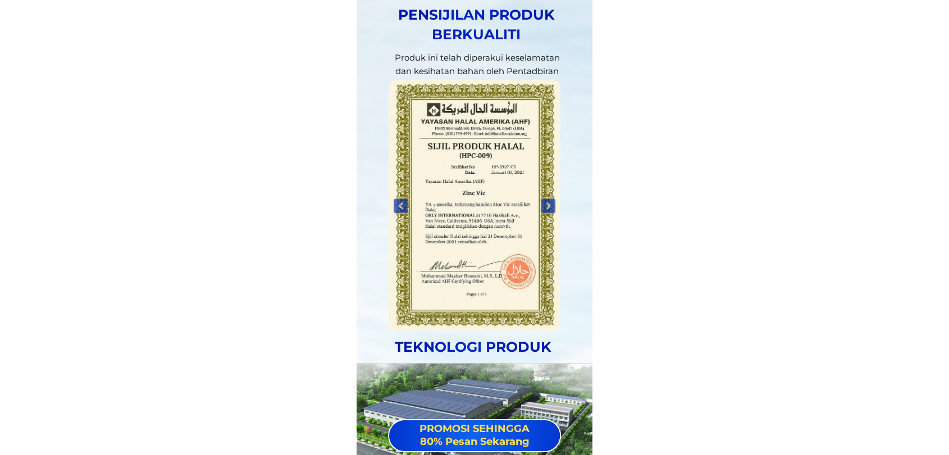
click at [553, 200] on div at bounding box center [548, 206] width 19 height 19
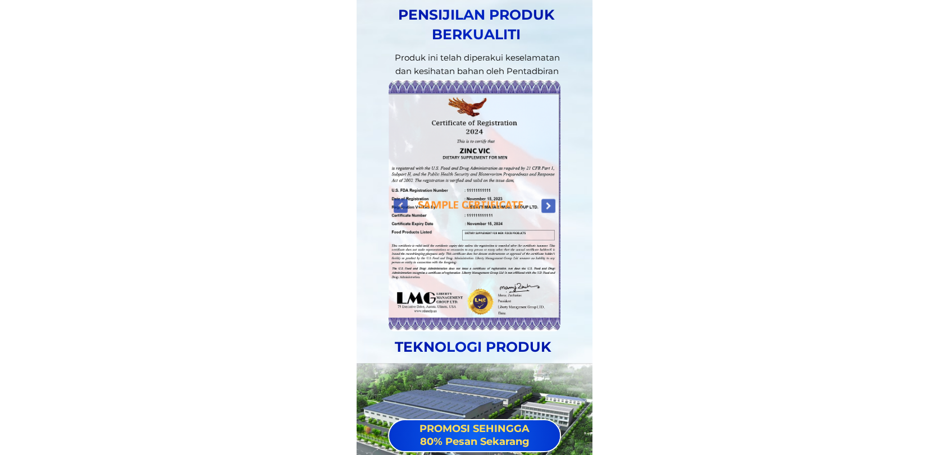
click at [553, 199] on div at bounding box center [548, 206] width 19 height 19
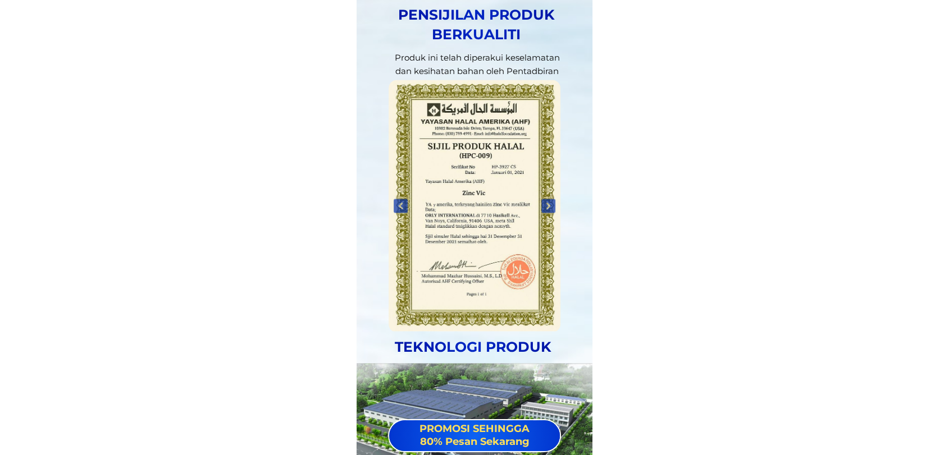
click at [403, 200] on div at bounding box center [400, 206] width 19 height 19
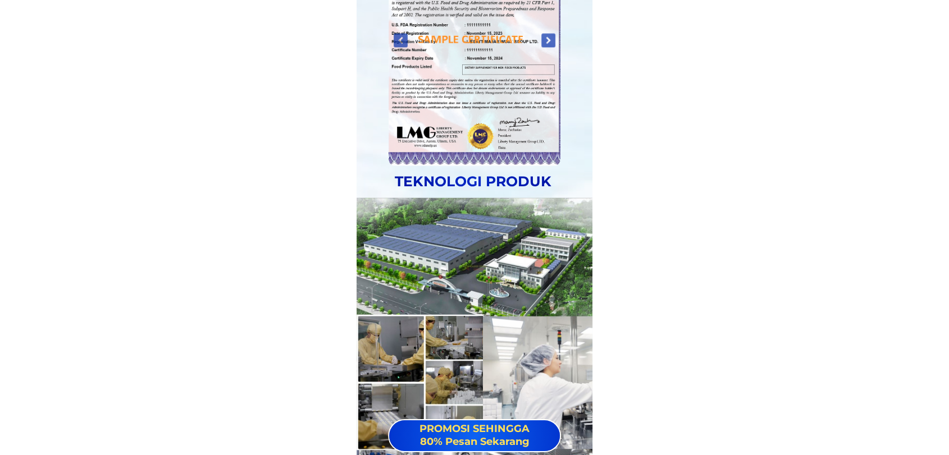
scroll to position [14503, 0]
drag, startPoint x: 557, startPoint y: 179, endPoint x: 377, endPoint y: 186, distance: 179.8
click at [377, 186] on h3 "TEKNOLOGI PRODUK" at bounding box center [472, 181] width 219 height 20
copy h3 "TEKNOLOGI PRODUK"
drag, startPoint x: 665, startPoint y: 170, endPoint x: 633, endPoint y: 163, distance: 32.0
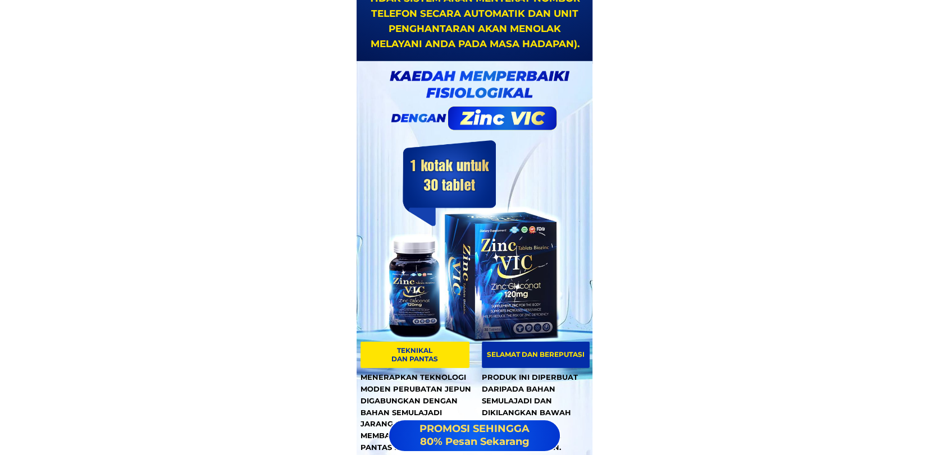
scroll to position [11930, 0]
drag, startPoint x: 460, startPoint y: 70, endPoint x: 481, endPoint y: 88, distance: 27.4
click at [481, 88] on div at bounding box center [475, 92] width 214 height 90
drag, startPoint x: 496, startPoint y: 83, endPoint x: 512, endPoint y: 88, distance: 16.4
click at [512, 88] on div at bounding box center [475, 92] width 214 height 90
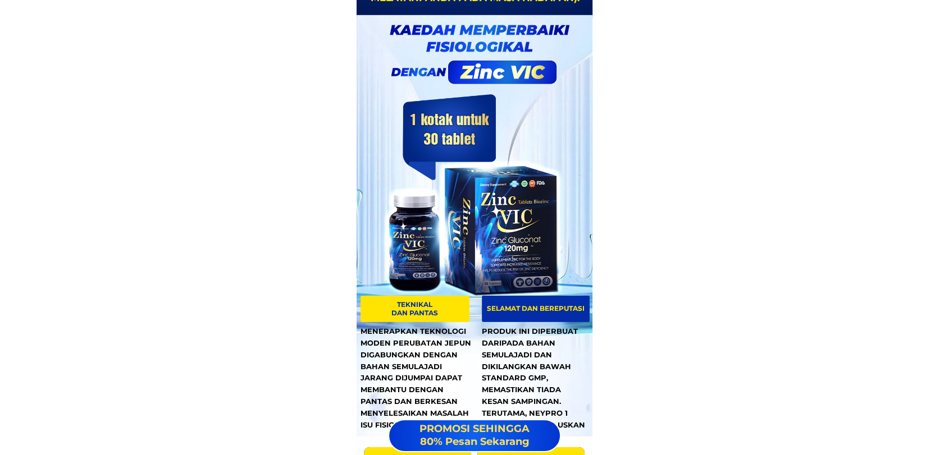
scroll to position [11992, 0]
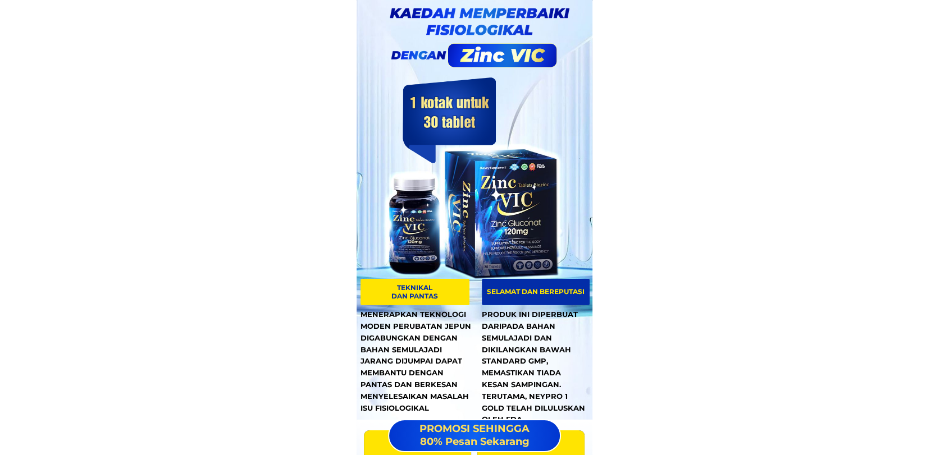
drag, startPoint x: 497, startPoint y: 109, endPoint x: 472, endPoint y: 113, distance: 25.7
click at [472, 113] on div "Teknikal dan pantas Selamat dan bereputasi MENERAPKAN TEKNOLOGI MODEN PERUBATAN…" at bounding box center [475, 209] width 236 height 422
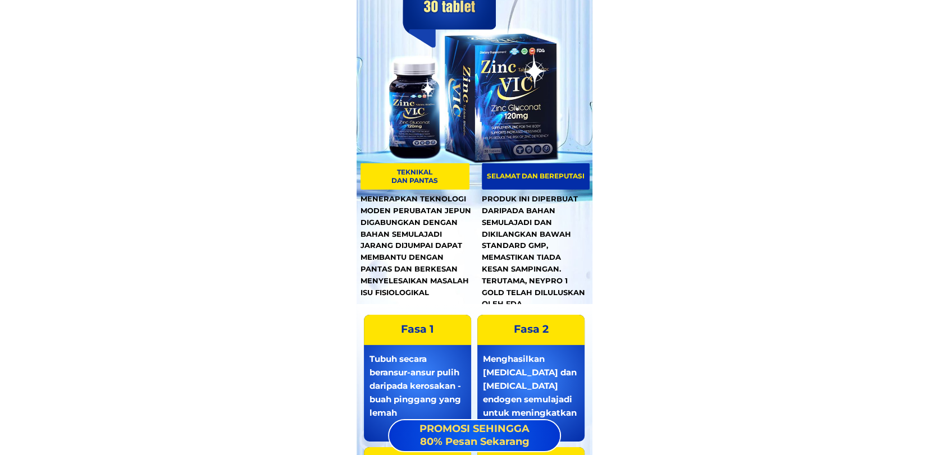
scroll to position [12117, 0]
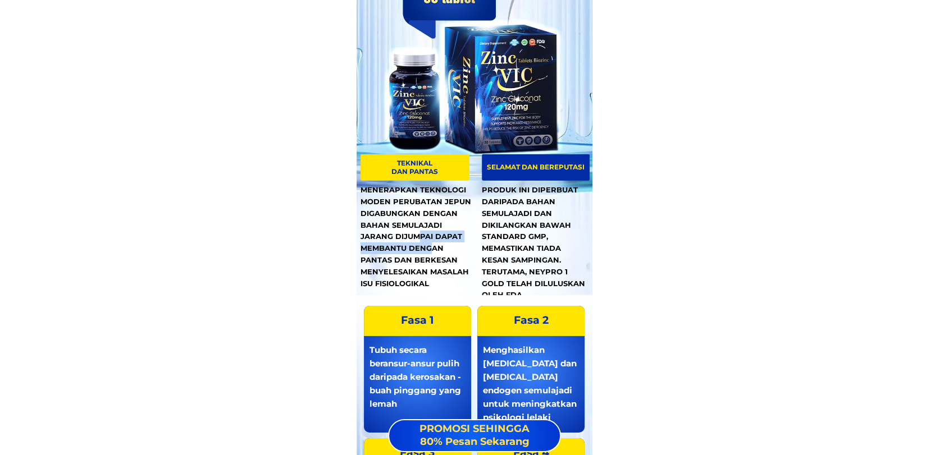
drag, startPoint x: 431, startPoint y: 244, endPoint x: 418, endPoint y: 241, distance: 13.8
click at [418, 242] on div "MENERAPKAN TEKNOLOGI MODEN PERUBATAN JEPUN DIGABUNGKAN DENGAN BAHAN SEMULAJADI …" at bounding box center [416, 236] width 113 height 105
click at [413, 161] on p "Teknikal dan pantas" at bounding box center [414, 167] width 109 height 26
click at [436, 163] on p "Teknikal dan pantas" at bounding box center [414, 167] width 109 height 26
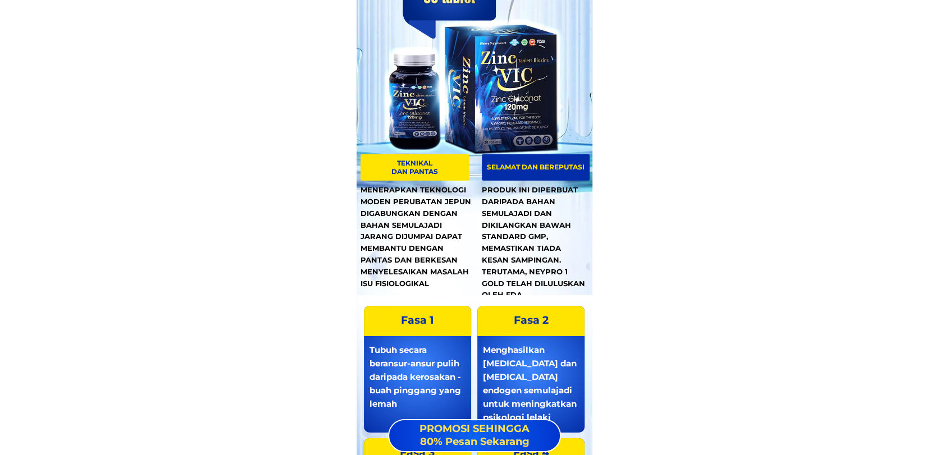
click at [551, 172] on p "Selamat dan bereputasi" at bounding box center [536, 167] width 108 height 26
click at [405, 163] on p "Teknikal dan pantas" at bounding box center [414, 167] width 109 height 26
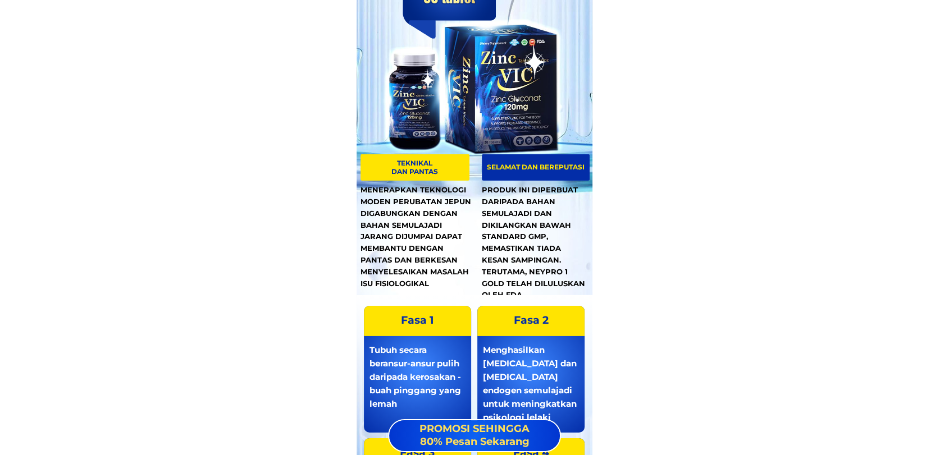
click at [405, 163] on p "Teknikal dan pantas" at bounding box center [414, 167] width 109 height 26
click at [417, 322] on p "Fasa 1" at bounding box center [417, 321] width 107 height 30
click at [418, 321] on p "Fasa 1" at bounding box center [417, 321] width 107 height 30
click at [515, 316] on p "Fasa 2" at bounding box center [530, 321] width 107 height 30
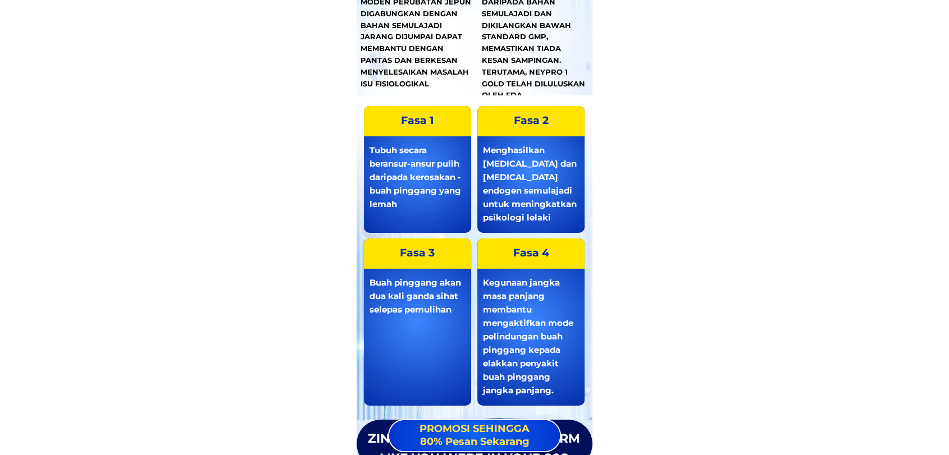
scroll to position [12345, 0]
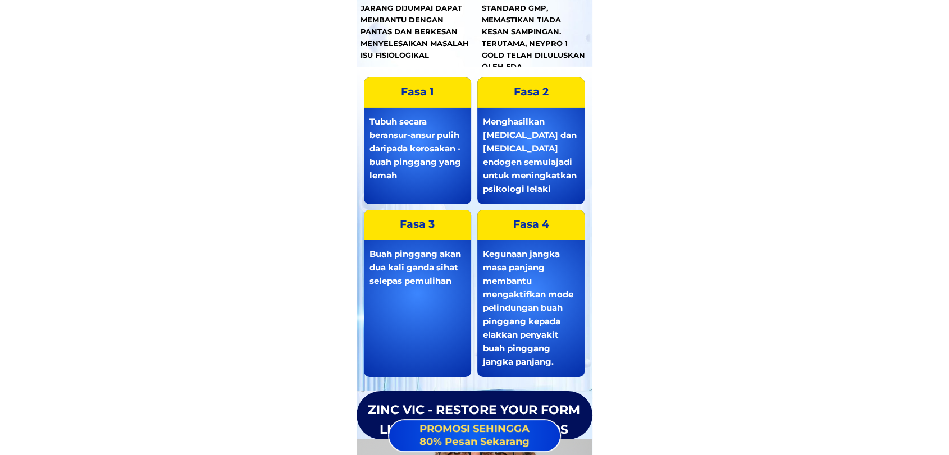
click at [527, 226] on p "Fasa 4" at bounding box center [530, 225] width 107 height 30
drag, startPoint x: 527, startPoint y: 226, endPoint x: 506, endPoint y: 222, distance: 21.7
click at [527, 226] on p "Fasa 4" at bounding box center [530, 225] width 107 height 30
click at [435, 221] on p "Fasa 3" at bounding box center [417, 225] width 107 height 30
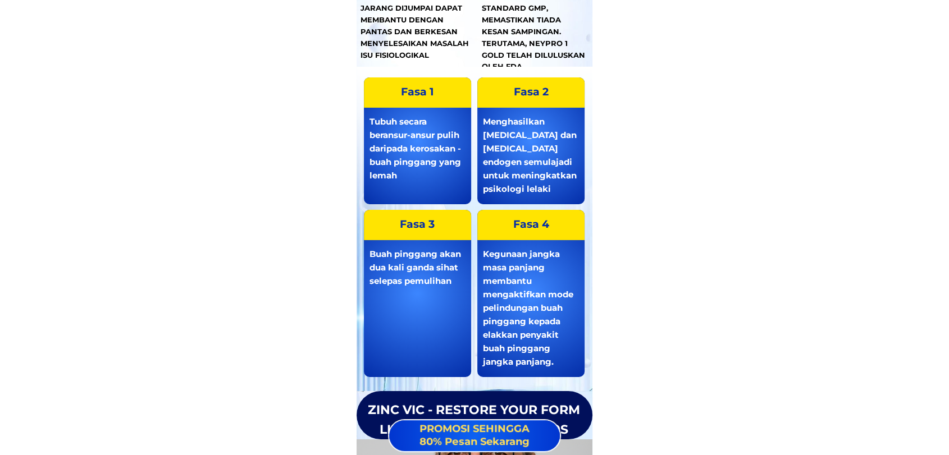
drag, startPoint x: 406, startPoint y: 262, endPoint x: 551, endPoint y: 269, distance: 145.6
click at [406, 263] on div "Buah pinggang akan dua kali ganda sihat selepas pemulihan" at bounding box center [417, 268] width 96 height 40
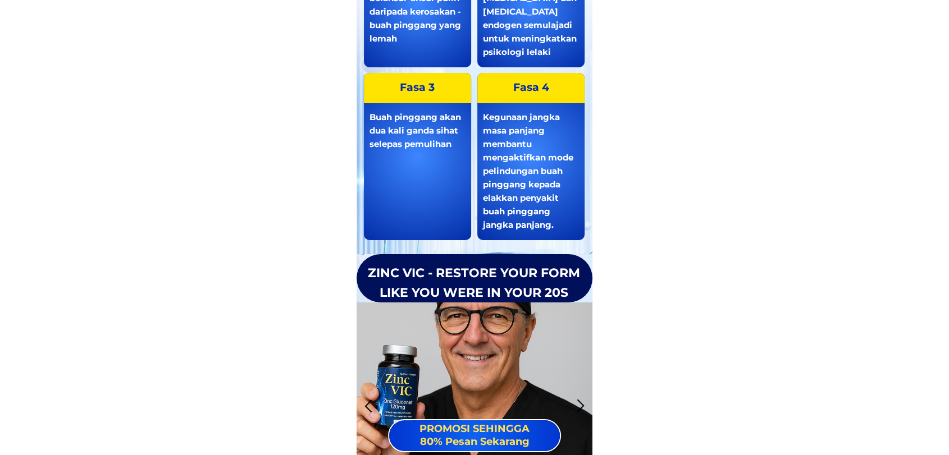
scroll to position [12554, 0]
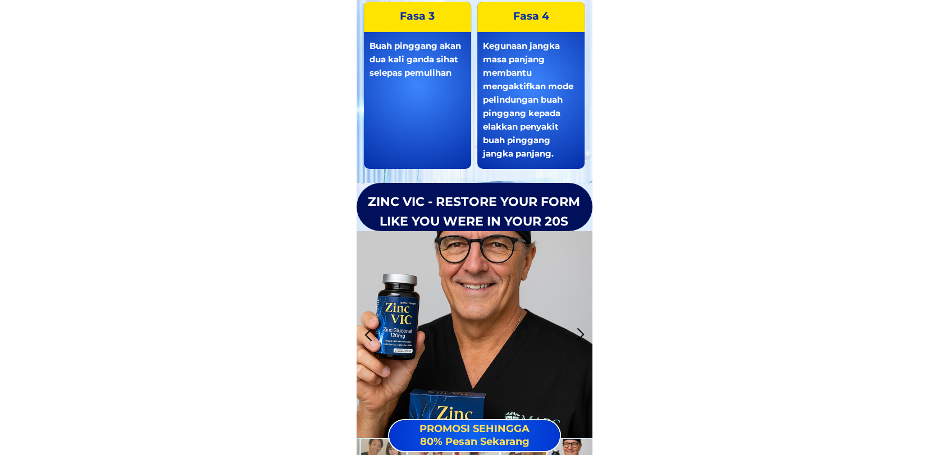
click at [484, 218] on h3 "ZINC VIC - RESTORE YOUR FORM LIKE YOU WERE IN YOUR 20S" at bounding box center [473, 211] width 227 height 39
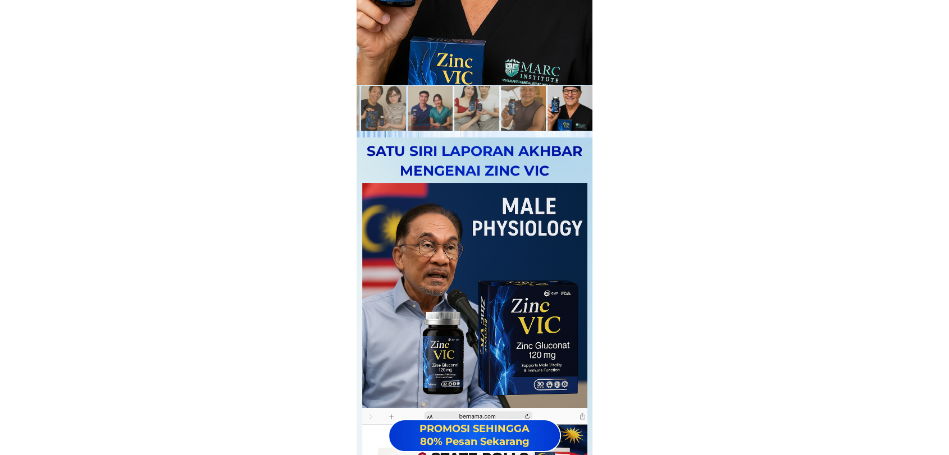
click at [485, 171] on h3 "Satu siri laporan akhbar mengenai Zinc Vic" at bounding box center [474, 160] width 219 height 39
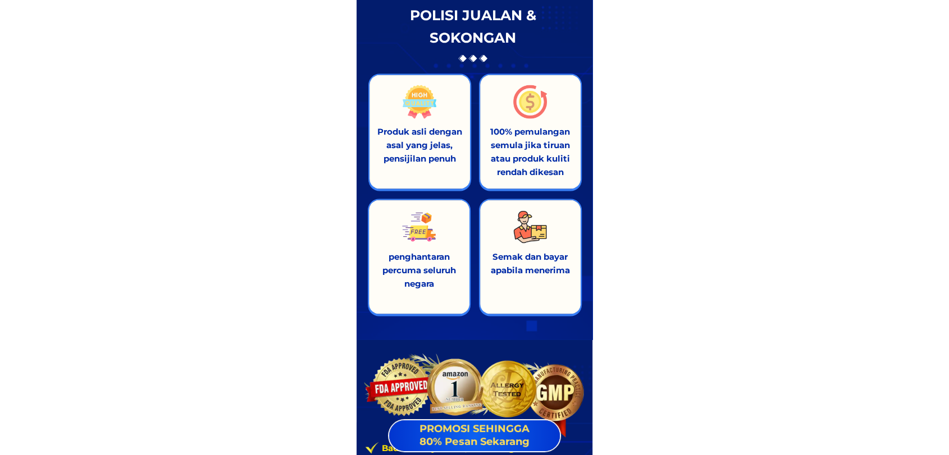
scroll to position [14987, 0]
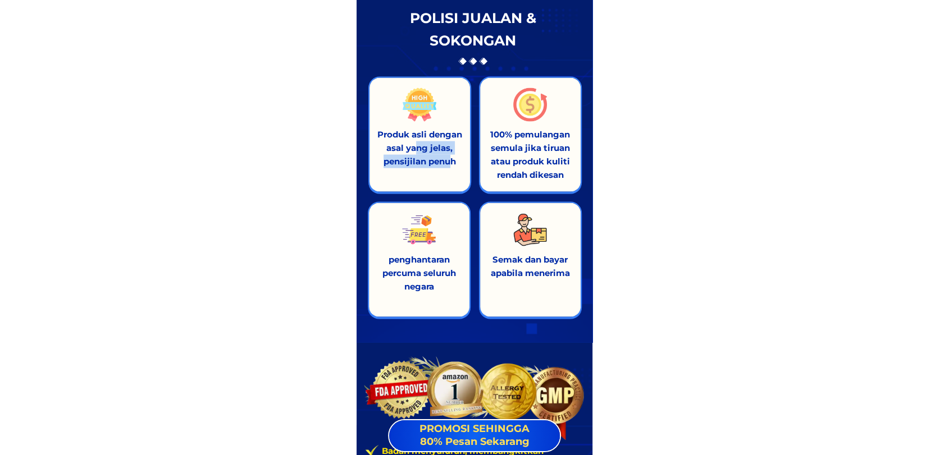
drag, startPoint x: 451, startPoint y: 161, endPoint x: 414, endPoint y: 150, distance: 39.1
click at [414, 150] on span "Produk asli dengan asal yang jelas, pensijilan penuh" at bounding box center [419, 148] width 85 height 38
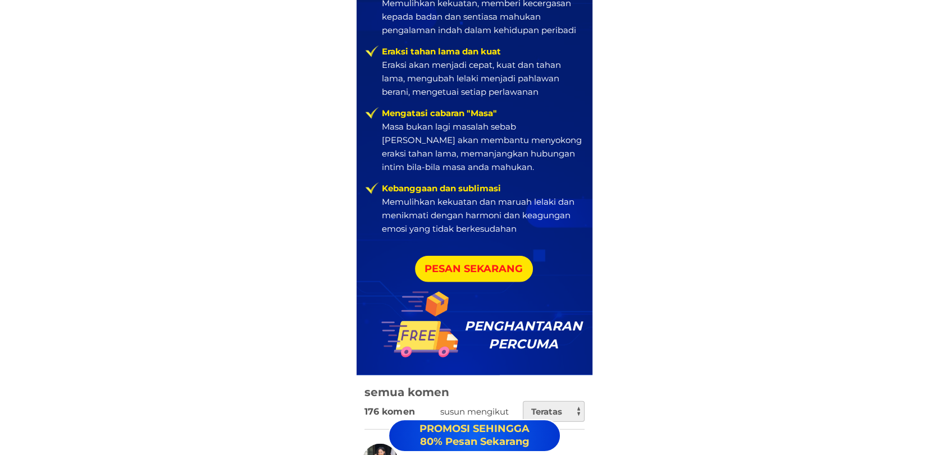
scroll to position [15465, 0]
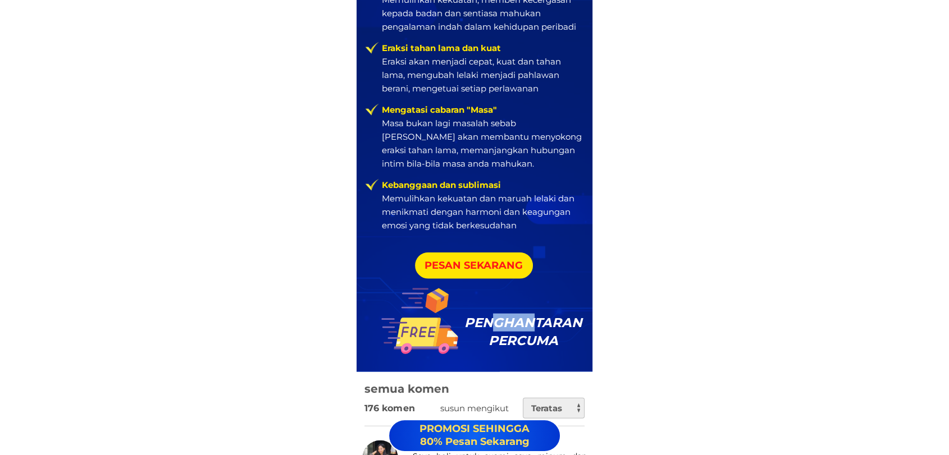
drag, startPoint x: 534, startPoint y: 331, endPoint x: 491, endPoint y: 323, distance: 44.0
click at [491, 323] on h3 "PENGHANTARAN PERCUMA" at bounding box center [523, 332] width 131 height 36
click at [548, 319] on h3 "PENGHANTARAN PERCUMA" at bounding box center [523, 332] width 131 height 36
click at [436, 302] on div at bounding box center [419, 321] width 77 height 77
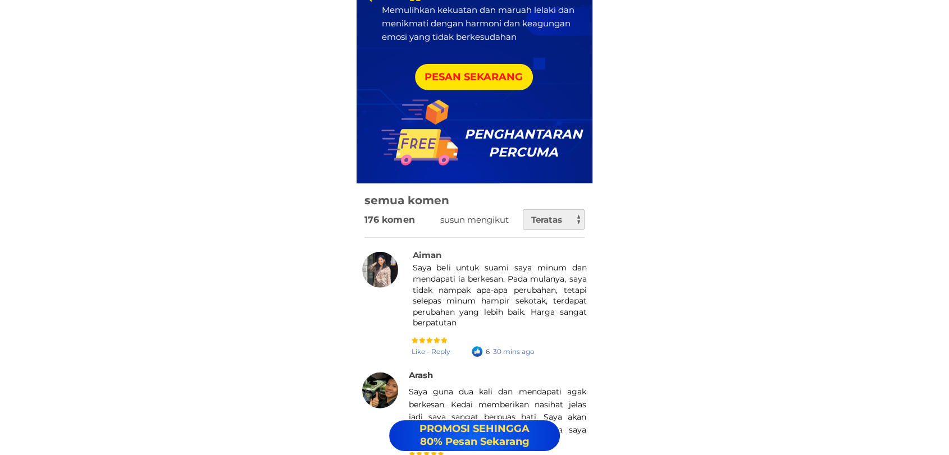
scroll to position [15652, 0]
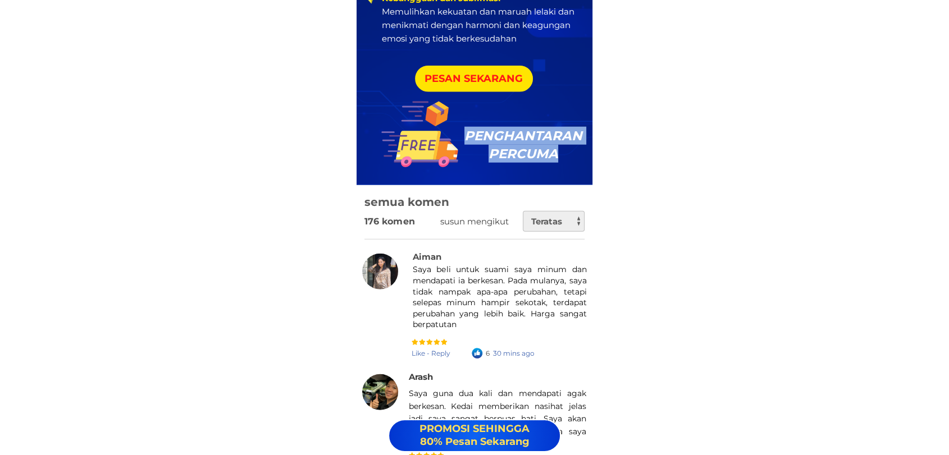
drag, startPoint x: 560, startPoint y: 153, endPoint x: 469, endPoint y: 134, distance: 92.5
click at [469, 134] on h3 "PENGHANTARAN PERCUMA" at bounding box center [523, 145] width 131 height 36
copy h3 "PENGHANTARAN PERCUMA"
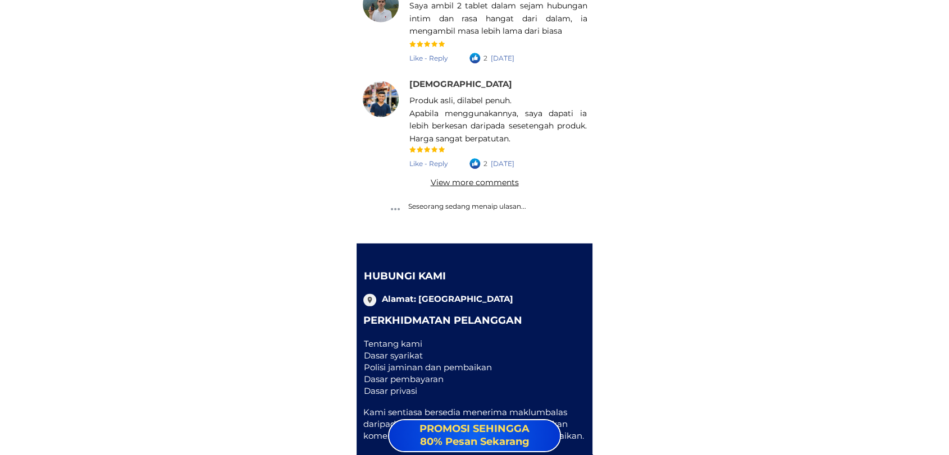
scroll to position [16172, 0]
